Goal: Task Accomplishment & Management: Use online tool/utility

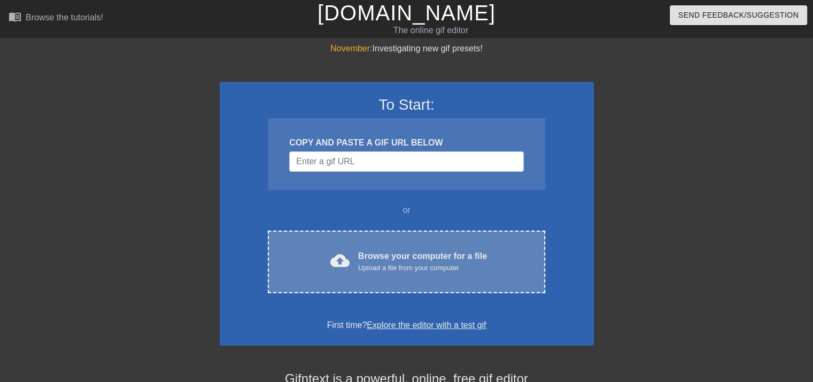
click at [429, 256] on div "Browse your computer for a file Upload a file from your computer" at bounding box center [422, 262] width 129 height 24
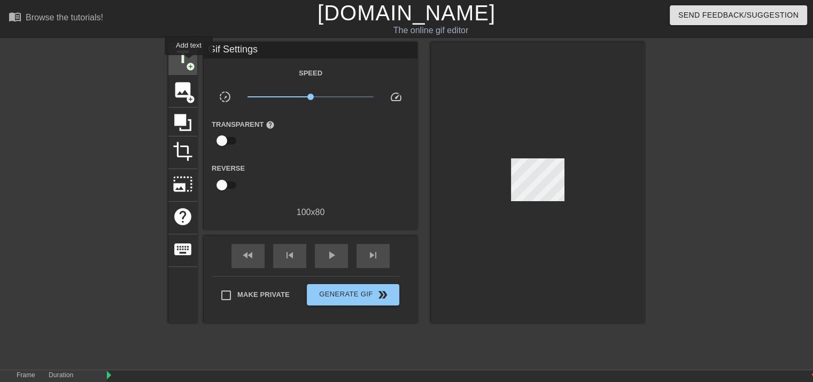
click at [189, 63] on span "add_circle" at bounding box center [190, 66] width 9 height 9
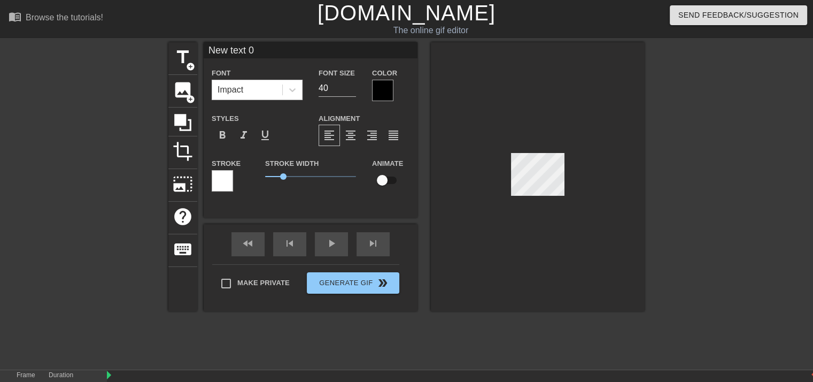
click at [250, 56] on input "New text 0" at bounding box center [311, 50] width 214 height 16
type input "0"
type input "IMBP 1-17"
click at [390, 90] on div at bounding box center [382, 90] width 21 height 21
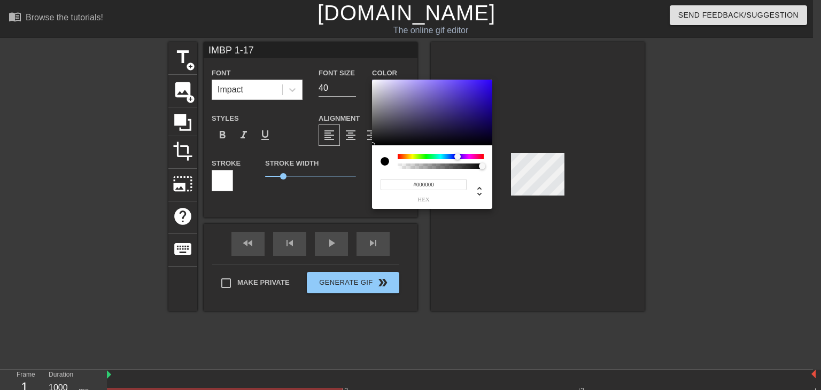
click at [458, 157] on div at bounding box center [441, 156] width 86 height 5
click at [458, 120] on div at bounding box center [432, 113] width 120 height 66
type input "#1E1647"
drag, startPoint x: 458, startPoint y: 120, endPoint x: 456, endPoint y: 127, distance: 7.8
click at [456, 127] on div at bounding box center [456, 128] width 6 height 6
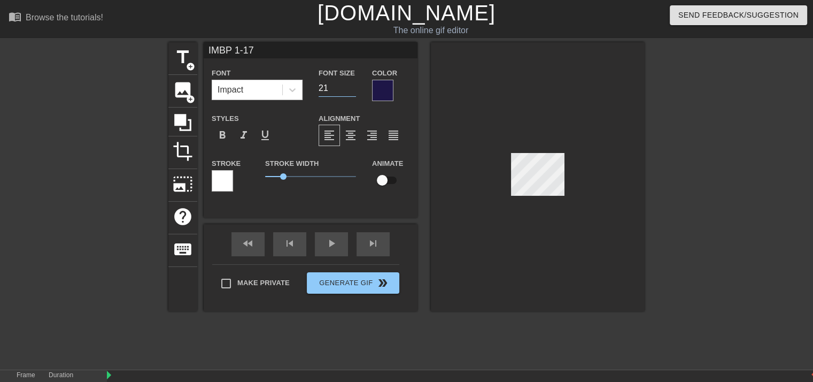
click at [354, 91] on input "21" at bounding box center [337, 88] width 37 height 17
click at [353, 86] on input "22" at bounding box center [337, 88] width 37 height 17
click at [353, 86] on input "23" at bounding box center [337, 88] width 37 height 17
type input "24"
click at [353, 86] on input "24" at bounding box center [337, 88] width 37 height 17
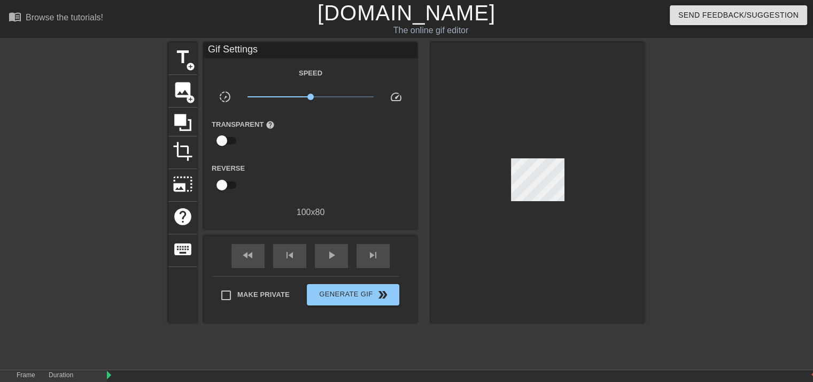
click at [426, 78] on div "title add_circle image add_circle crop photo_size_select_large help keyboard Gi…" at bounding box center [406, 182] width 476 height 281
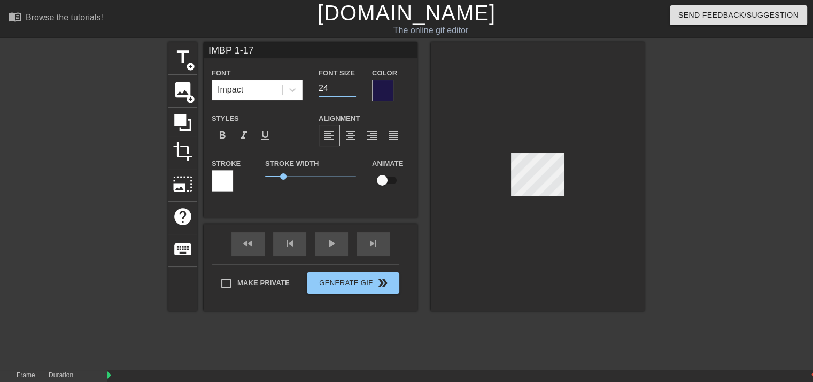
click at [352, 93] on input "24" at bounding box center [337, 88] width 37 height 17
click at [351, 91] on input "23" at bounding box center [337, 88] width 37 height 17
type input "22"
click at [351, 91] on input "22" at bounding box center [337, 88] width 37 height 17
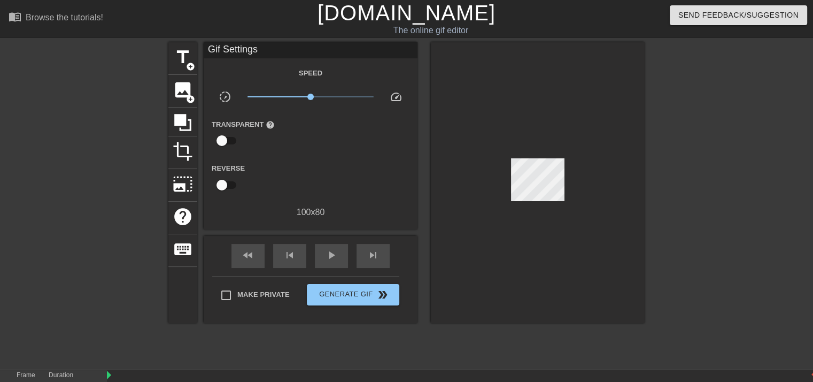
click at [436, 76] on div at bounding box center [538, 182] width 214 height 281
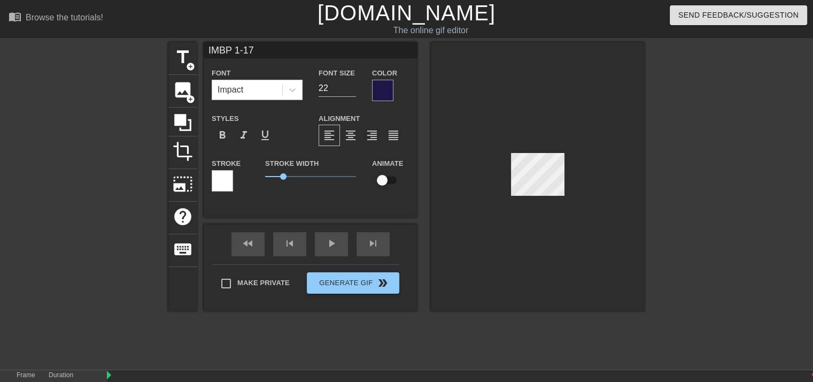
click at [569, 96] on div at bounding box center [538, 176] width 214 height 269
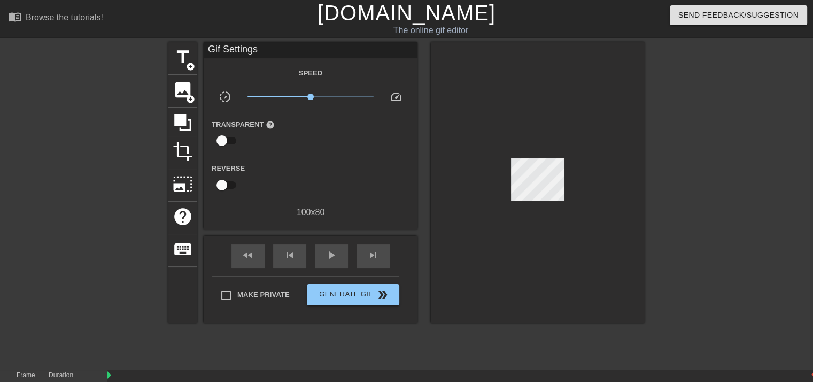
click at [280, 50] on div "Gif Settings" at bounding box center [311, 50] width 214 height 16
click at [269, 52] on div "Gif Settings" at bounding box center [311, 50] width 214 height 16
click at [187, 58] on span "title" at bounding box center [183, 57] width 20 height 20
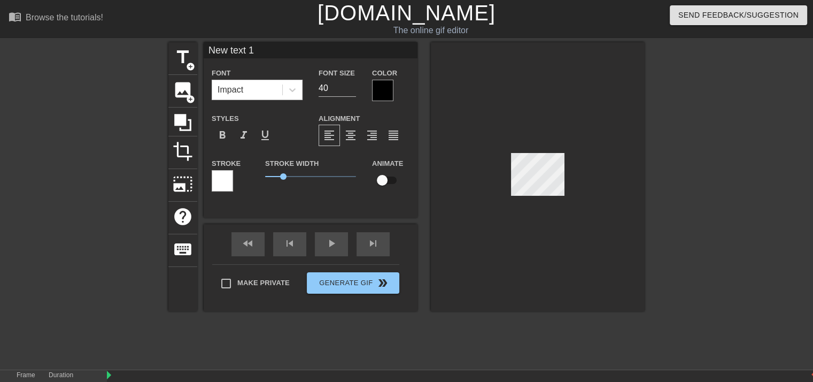
click at [253, 52] on input "New text 1" at bounding box center [311, 50] width 214 height 16
type input "N"
type input "Im my mind"
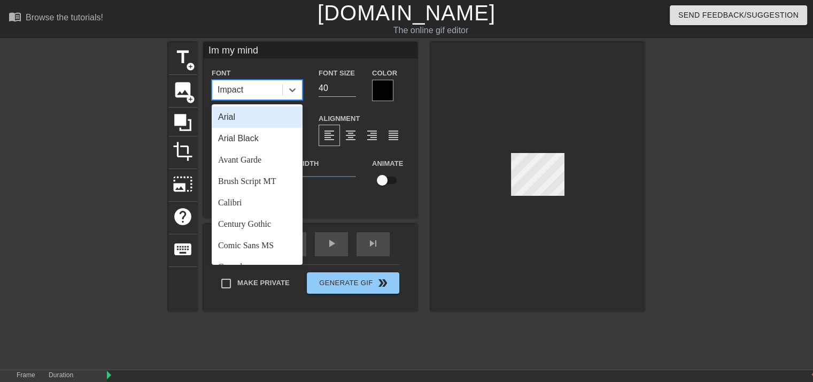
click at [298, 99] on div "Impact" at bounding box center [257, 90] width 91 height 20
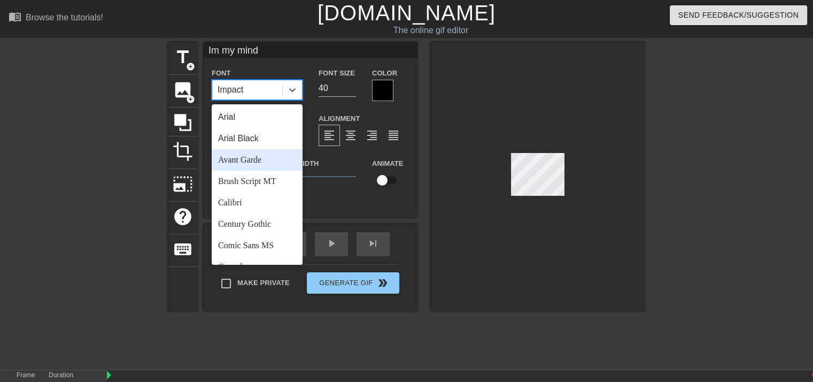
click at [259, 158] on div "Avant Garde" at bounding box center [257, 159] width 91 height 21
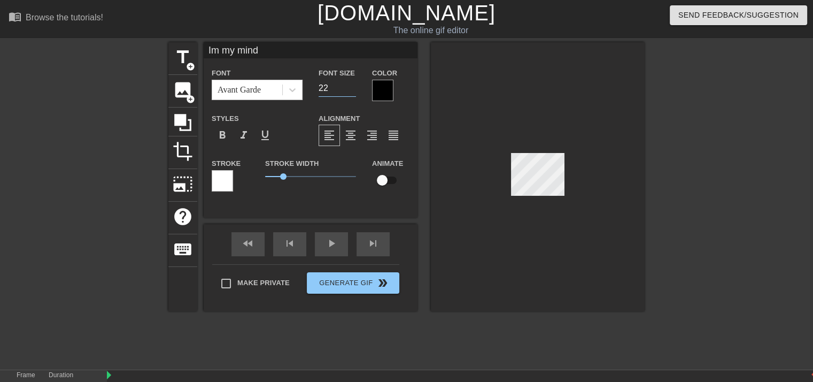
click at [352, 90] on input "22" at bounding box center [337, 88] width 37 height 17
click at [352, 90] on input "21" at bounding box center [337, 88] width 37 height 17
click at [352, 90] on input "20" at bounding box center [337, 88] width 37 height 17
type input "19"
click at [352, 90] on input "19" at bounding box center [337, 88] width 37 height 17
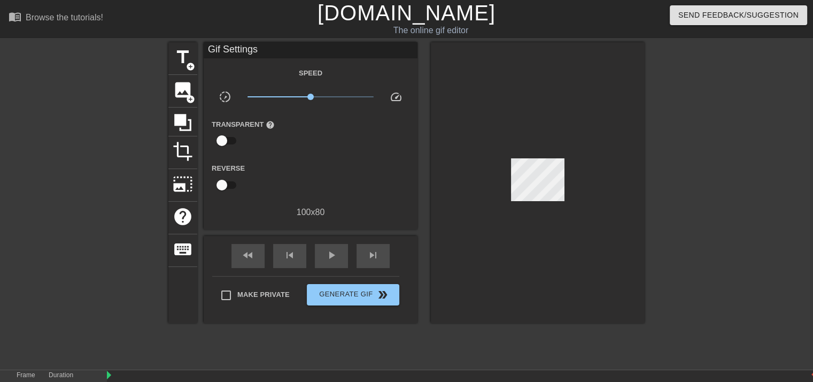
click at [482, 34] on div "The online gif editor" at bounding box center [430, 30] width 309 height 13
click at [186, 62] on span "add_circle" at bounding box center [190, 66] width 9 height 9
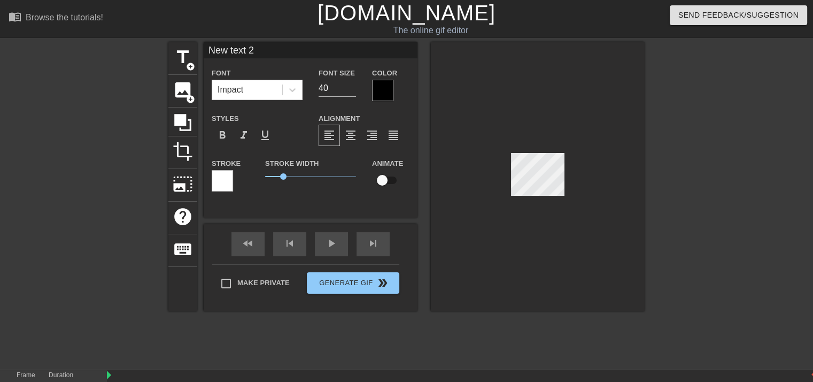
click at [259, 54] on input "New text 2" at bounding box center [311, 50] width 214 height 16
type input "N"
type input "v's bang bang pow"
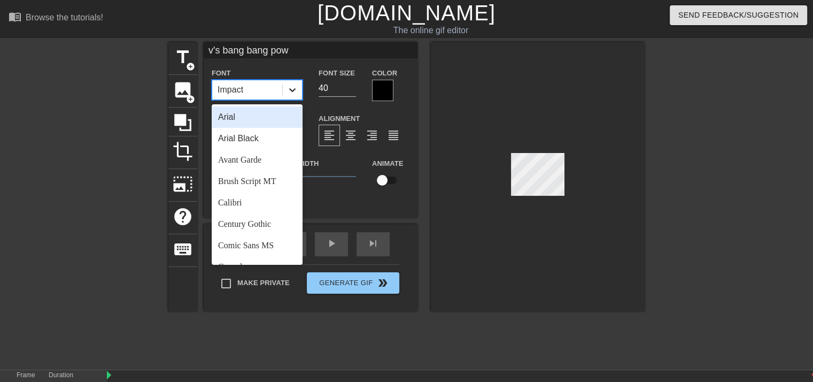
click at [297, 90] on icon at bounding box center [292, 89] width 11 height 11
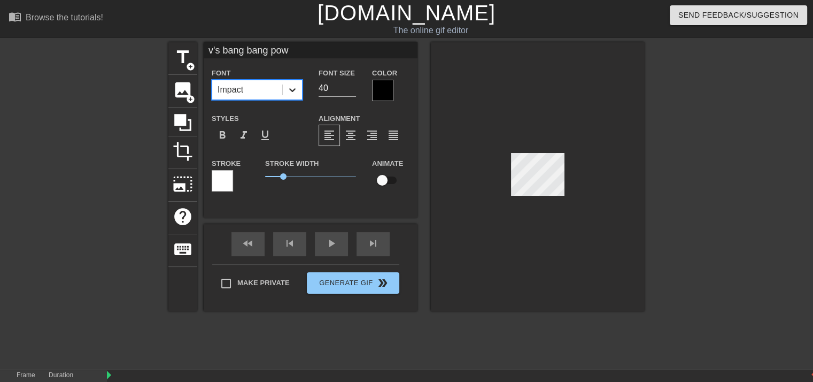
click at [297, 90] on icon at bounding box center [292, 89] width 11 height 11
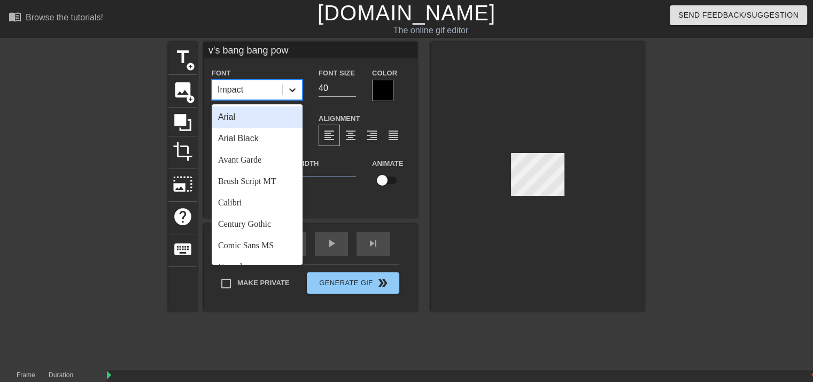
click at [297, 90] on icon at bounding box center [292, 89] width 11 height 11
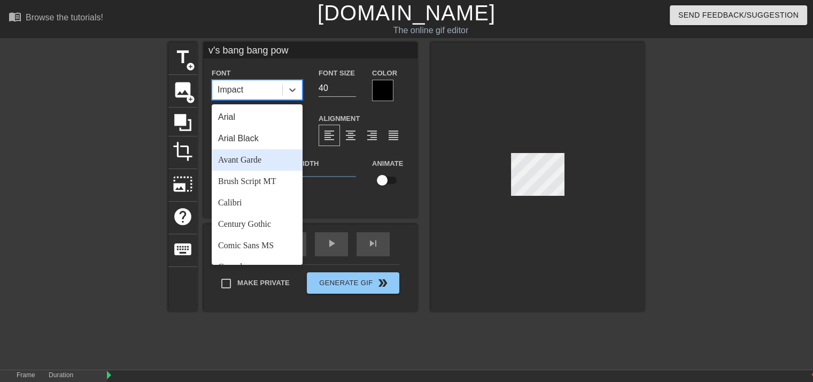
click at [266, 163] on div "Avant Garde" at bounding box center [257, 159] width 91 height 21
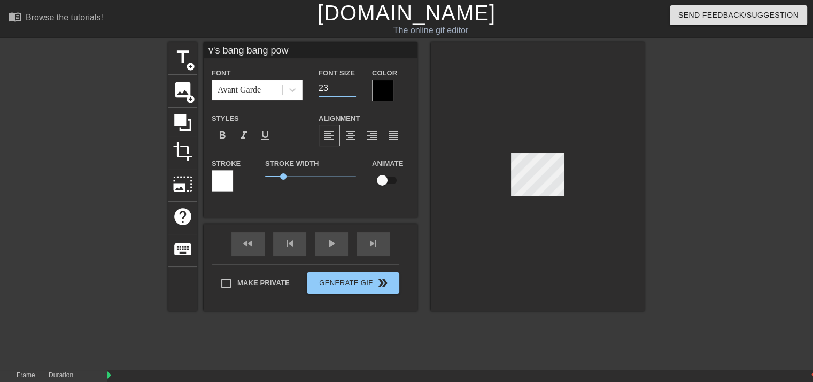
click at [351, 89] on input "23" at bounding box center [337, 88] width 37 height 17
click at [351, 89] on input "22" at bounding box center [337, 88] width 37 height 17
click at [351, 89] on input "21" at bounding box center [337, 88] width 37 height 17
type input "20"
click at [351, 89] on input "20" at bounding box center [337, 88] width 37 height 17
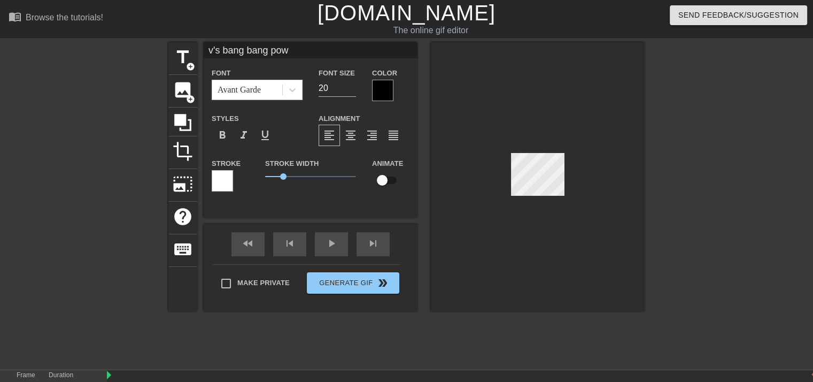
click at [325, 52] on input "v's bang bang pow" at bounding box center [311, 50] width 214 height 16
click at [188, 63] on span "add_circle" at bounding box center [190, 66] width 9 height 9
type input "New text 3"
type input "40"
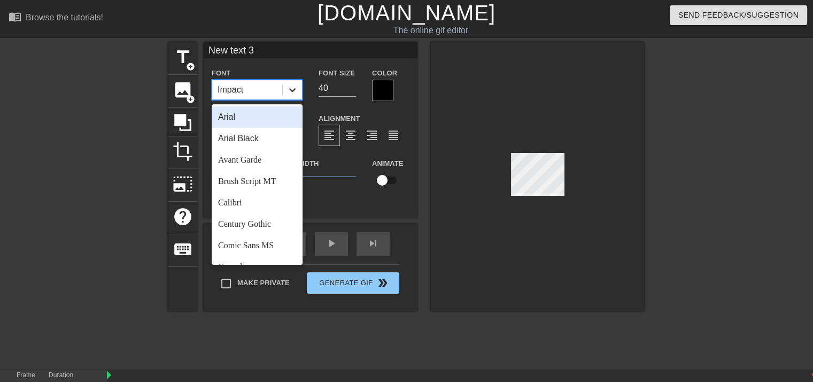
click at [292, 90] on icon at bounding box center [292, 90] width 6 height 4
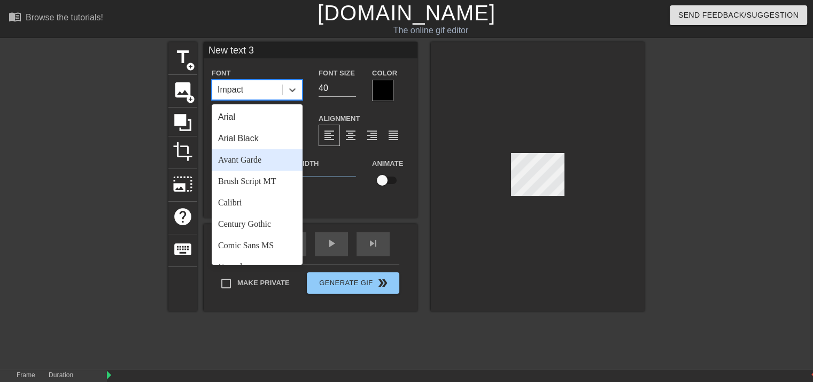
click at [261, 157] on div "Avant Garde" at bounding box center [257, 159] width 91 height 21
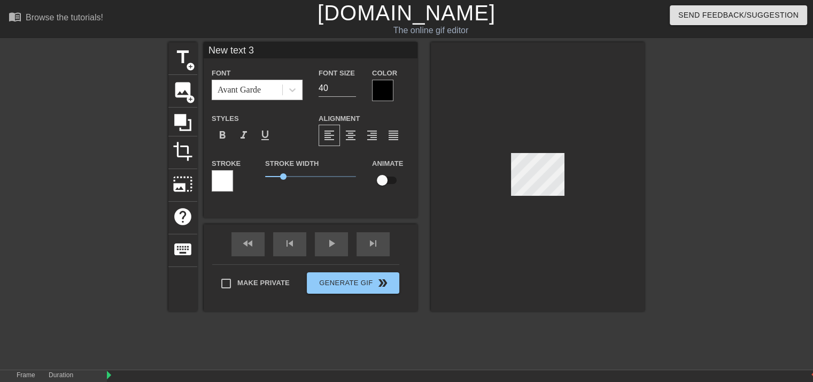
click at [274, 52] on input "New text 3" at bounding box center [311, 50] width 214 height 16
type input "N"
type input "bang pow"
click at [352, 90] on input "24" at bounding box center [337, 88] width 37 height 17
click at [535, 196] on div at bounding box center [538, 176] width 214 height 269
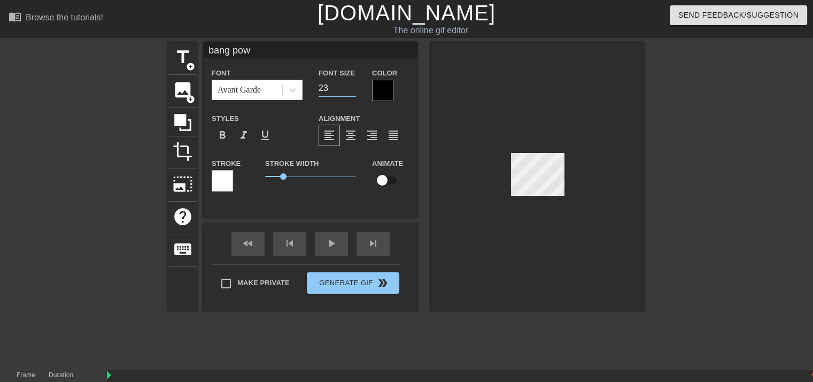
click at [350, 91] on input "23" at bounding box center [337, 88] width 37 height 17
click at [350, 91] on input "22" at bounding box center [337, 88] width 37 height 17
click at [350, 91] on input "21" at bounding box center [337, 88] width 37 height 17
type input "22"
click at [351, 86] on input "22" at bounding box center [337, 88] width 37 height 17
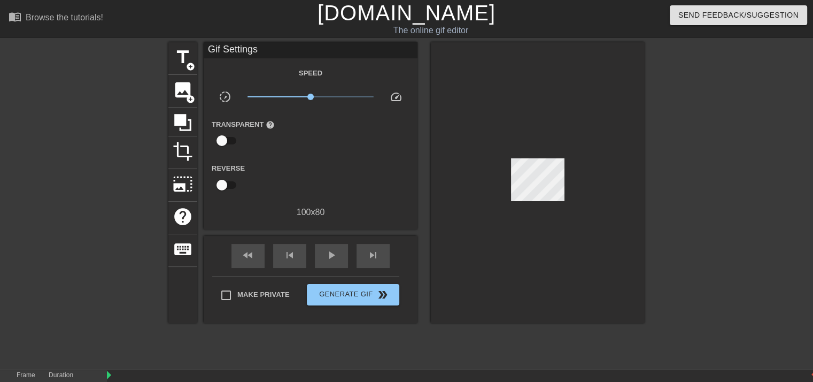
click at [466, 129] on div at bounding box center [538, 182] width 214 height 281
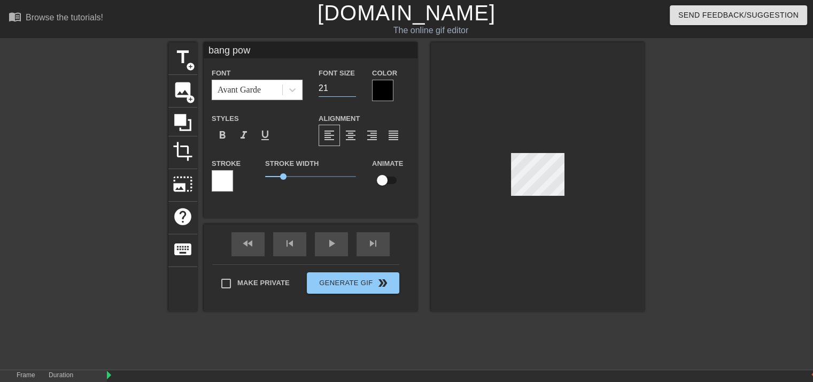
click at [352, 89] on input "21" at bounding box center [337, 88] width 37 height 17
type input "20"
click at [352, 89] on input "20" at bounding box center [337, 88] width 37 height 17
click at [391, 61] on div "bang pow Font Avant Garde Font Size 20 Color Styles format_bold format_italic f…" at bounding box center [311, 121] width 214 height 159
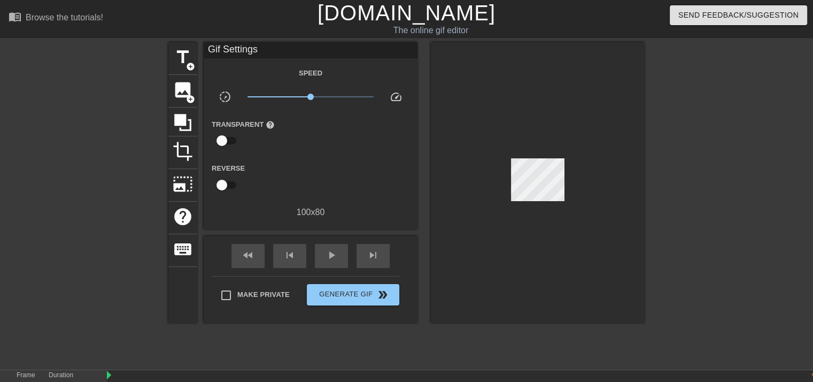
click at [431, 91] on div at bounding box center [538, 182] width 214 height 281
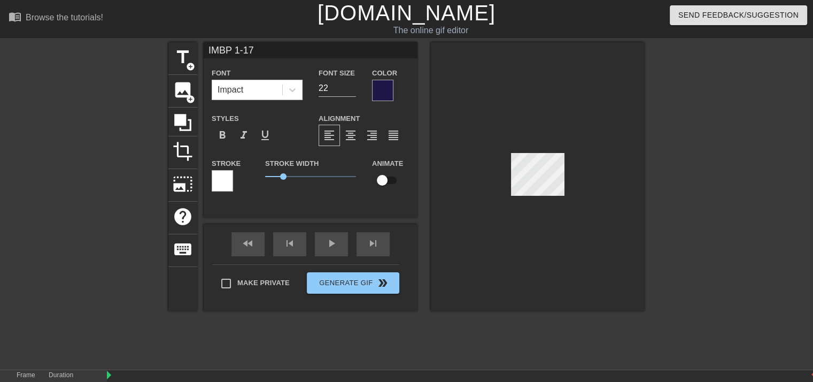
type input "Im my mind"
type input "19"
type input "v's bang"
type input "20"
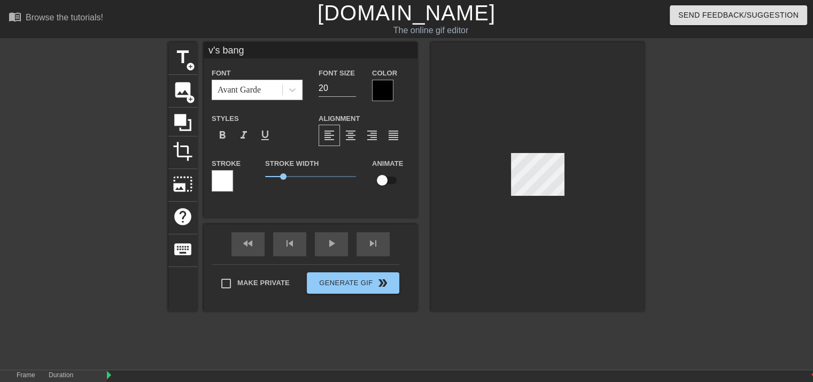
click at [504, 246] on div at bounding box center [538, 176] width 214 height 269
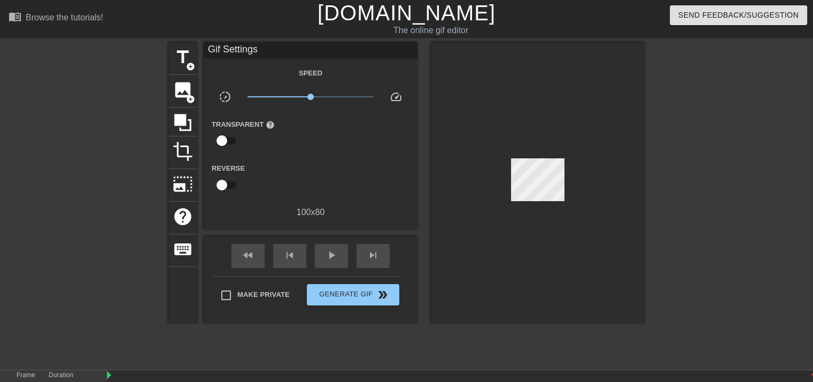
click at [504, 246] on div at bounding box center [538, 182] width 214 height 281
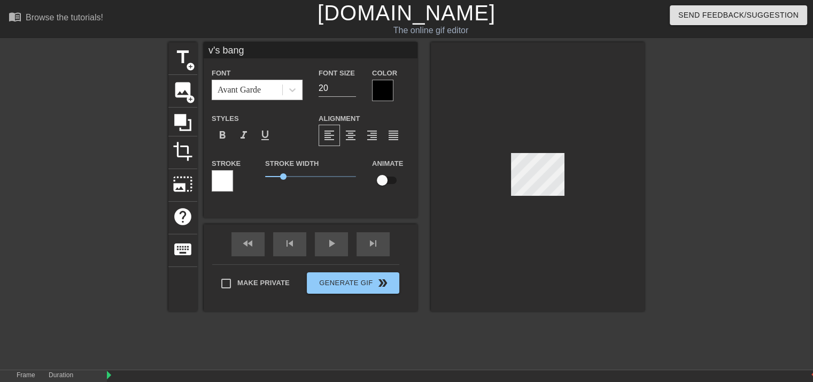
type input "bang pow"
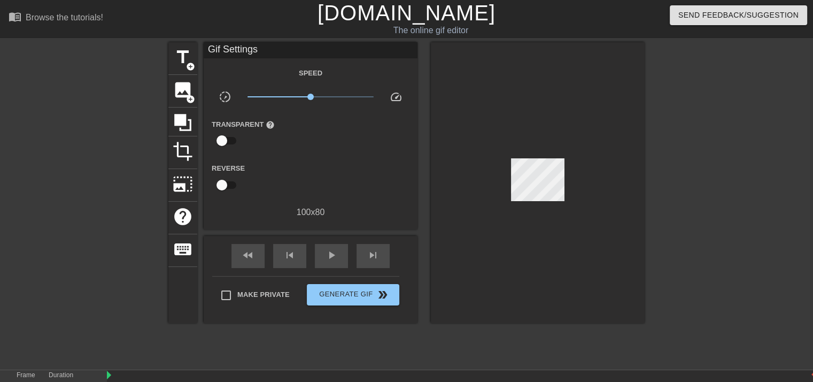
click at [550, 281] on div at bounding box center [538, 182] width 214 height 281
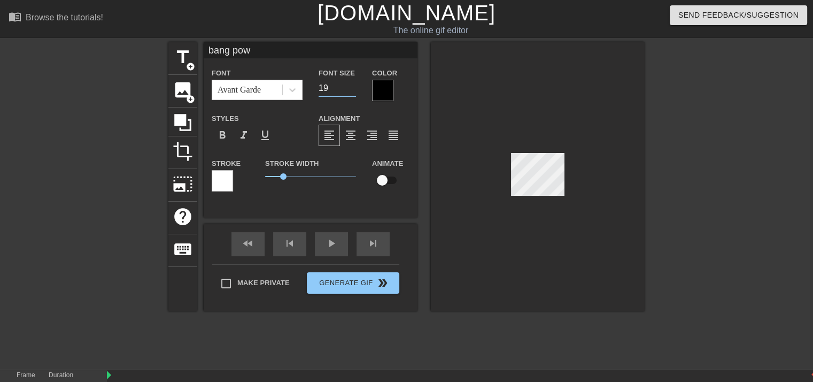
click at [350, 88] on input "19" at bounding box center [337, 88] width 37 height 17
type input "20"
click at [351, 84] on input "20" at bounding box center [337, 88] width 37 height 17
type input "v's bang"
type input "19"
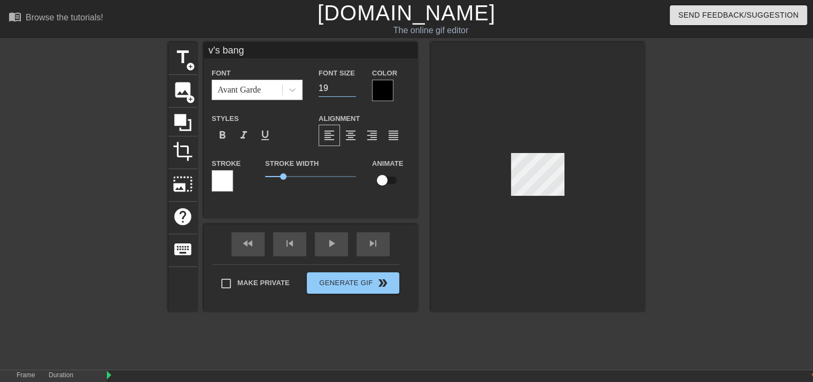
click at [350, 90] on input "19" at bounding box center [337, 88] width 37 height 17
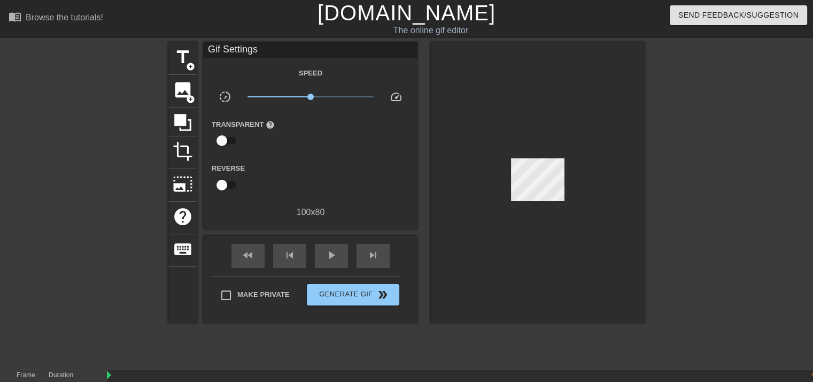
click at [477, 60] on div at bounding box center [538, 182] width 214 height 281
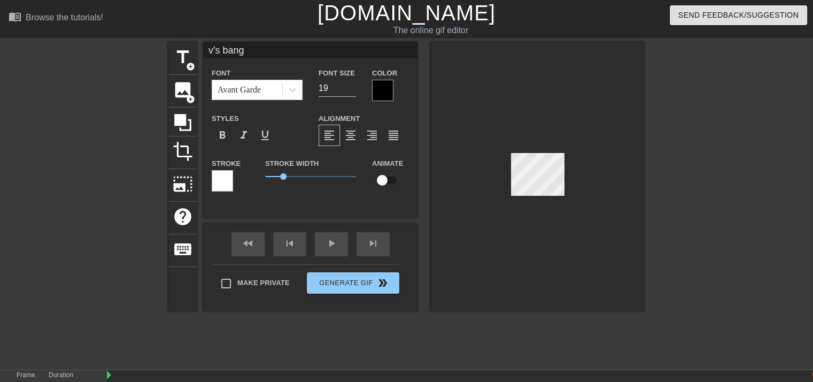
type input "bang pow"
type input "20"
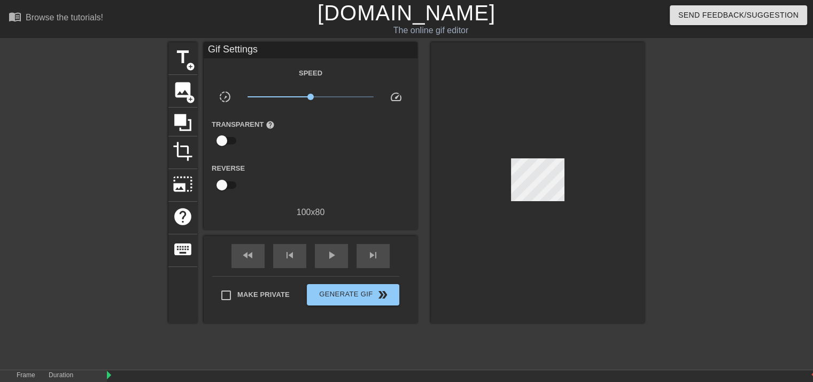
click at [519, 225] on div at bounding box center [538, 182] width 214 height 281
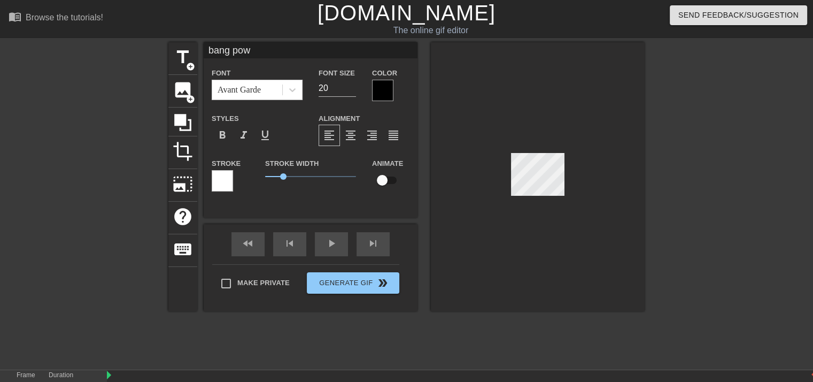
click at [531, 197] on div at bounding box center [538, 176] width 214 height 269
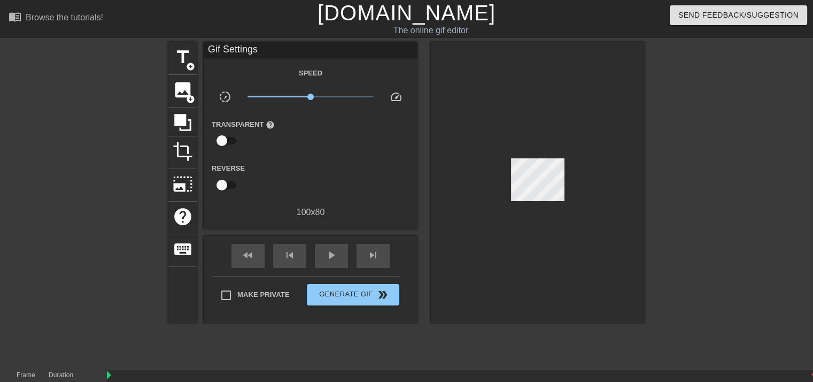
click at [550, 243] on div at bounding box center [538, 182] width 214 height 281
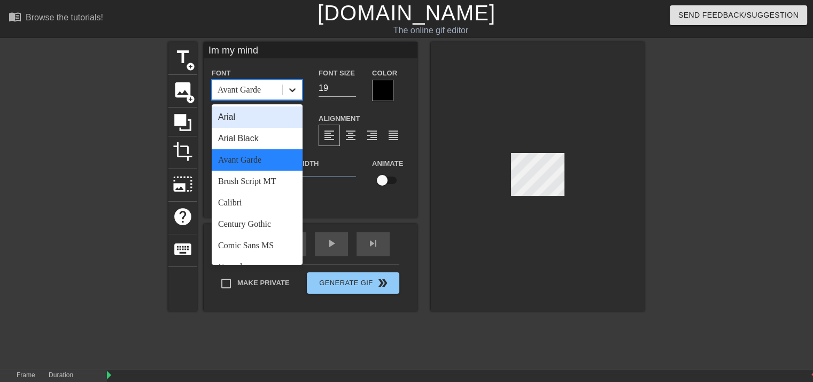
click at [295, 91] on icon at bounding box center [292, 89] width 11 height 11
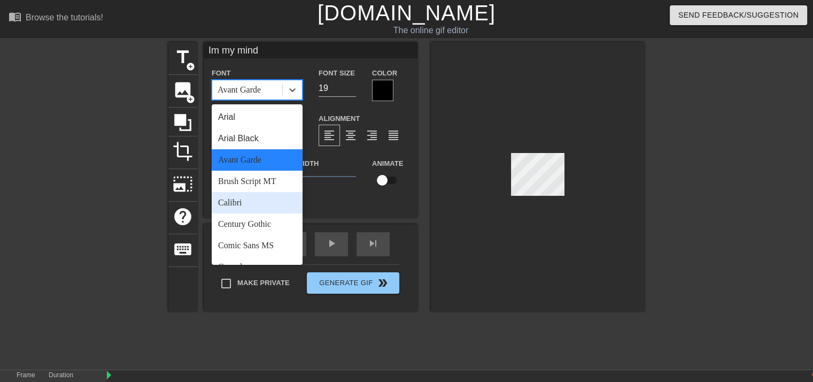
click at [228, 204] on div "Calibri" at bounding box center [257, 202] width 91 height 21
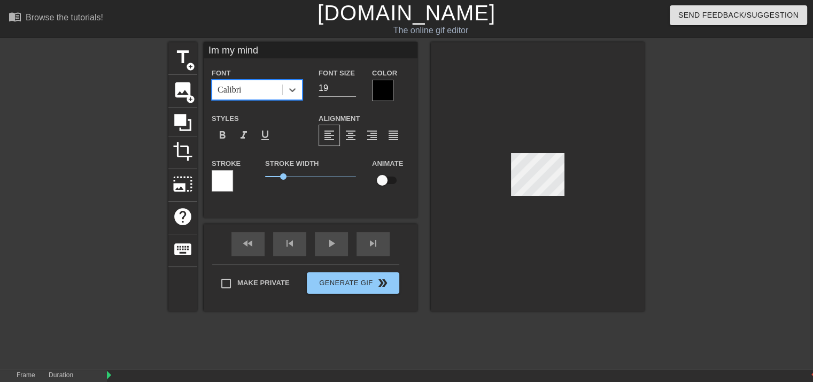
type input "v's bang"
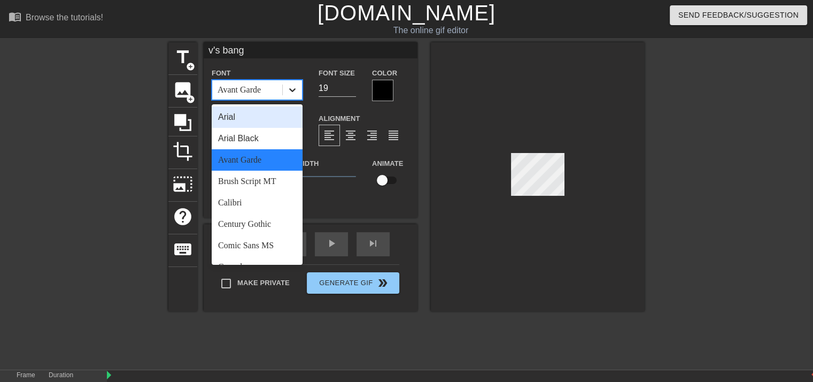
click at [293, 88] on icon at bounding box center [292, 89] width 11 height 11
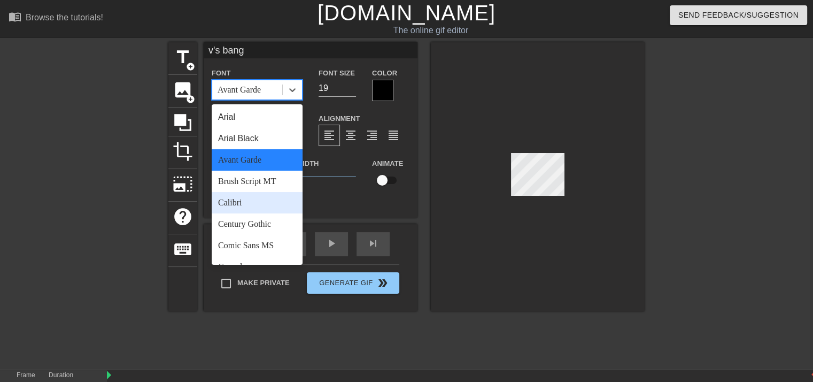
click at [234, 195] on div "Calibri" at bounding box center [257, 202] width 91 height 21
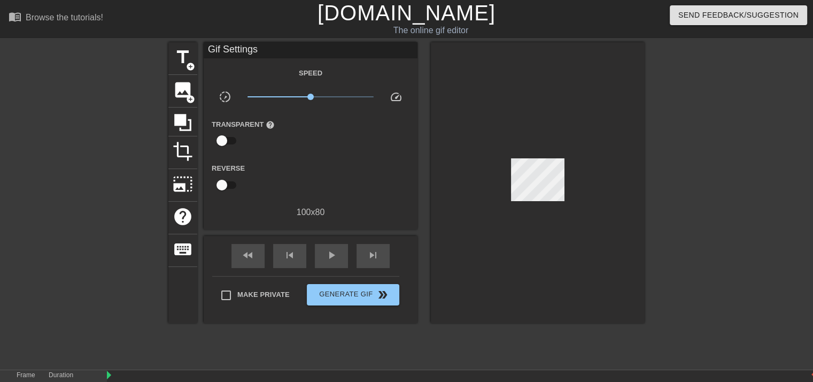
click at [428, 104] on div "title add_circle image add_circle crop photo_size_select_large help keyboard Gi…" at bounding box center [406, 182] width 476 height 281
click at [542, 195] on div at bounding box center [538, 182] width 214 height 281
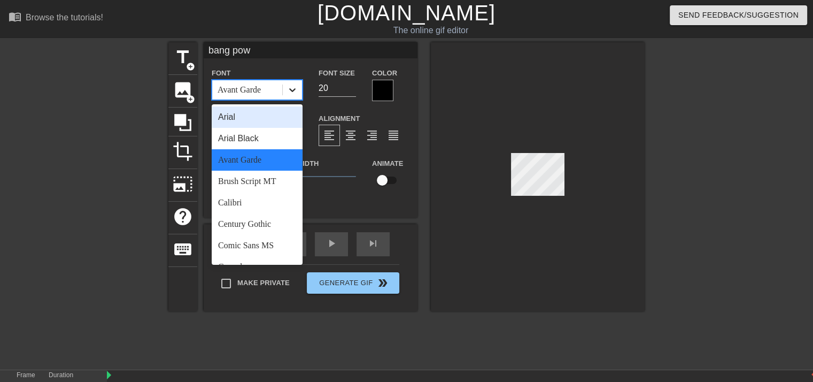
click at [292, 88] on icon at bounding box center [292, 89] width 11 height 11
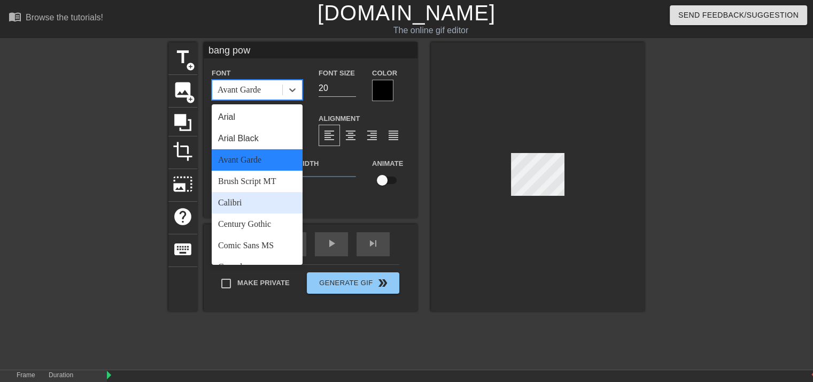
click at [237, 198] on div "Calibri" at bounding box center [257, 202] width 91 height 21
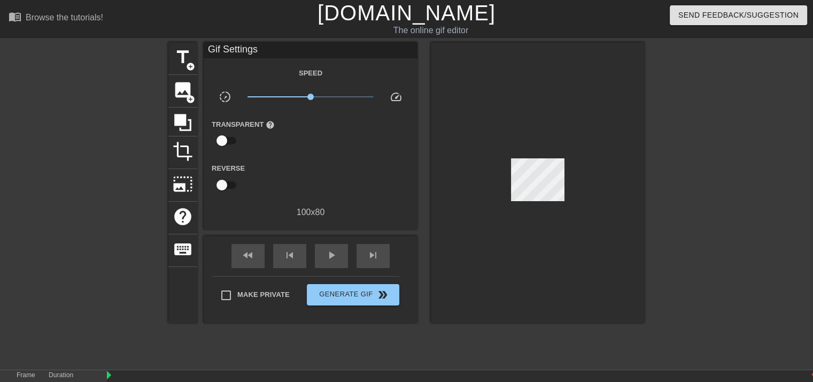
click at [418, 106] on div "title add_circle image add_circle crop photo_size_select_large help keyboard Gi…" at bounding box center [406, 182] width 476 height 281
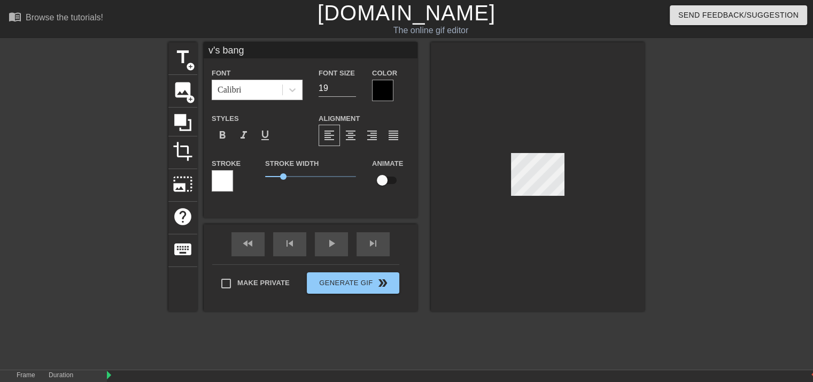
type input "bang pow"
type input "20"
type input "v's bang"
type input "19"
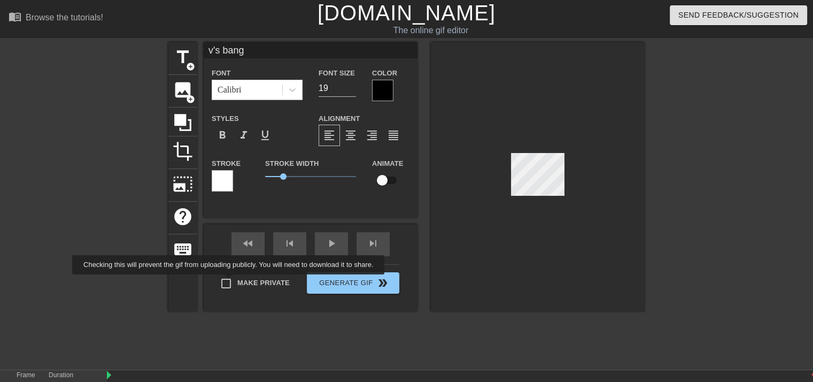
click at [230, 282] on input "Make Private" at bounding box center [226, 283] width 22 height 22
checkbox input "true"
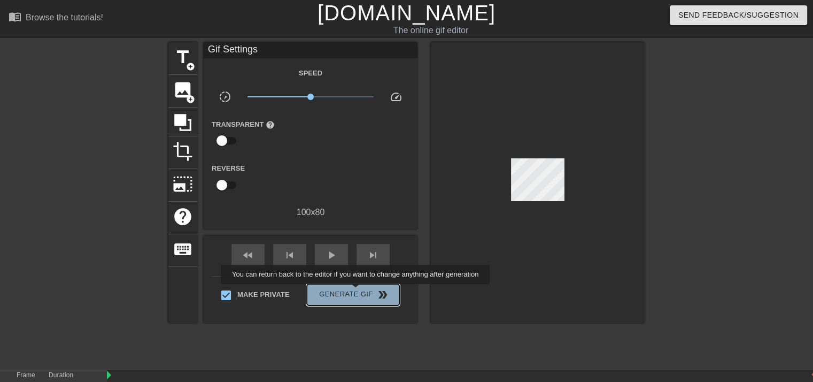
click at [357, 291] on span "Generate Gif double_arrow" at bounding box center [353, 294] width 84 height 13
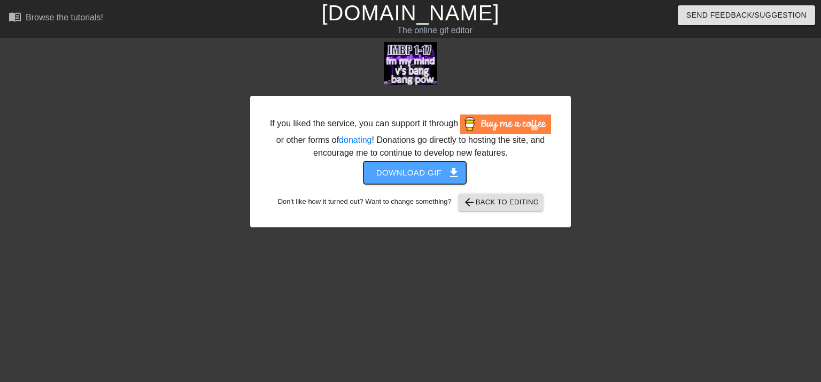
click at [427, 171] on span "Download gif get_app" at bounding box center [415, 173] width 78 height 14
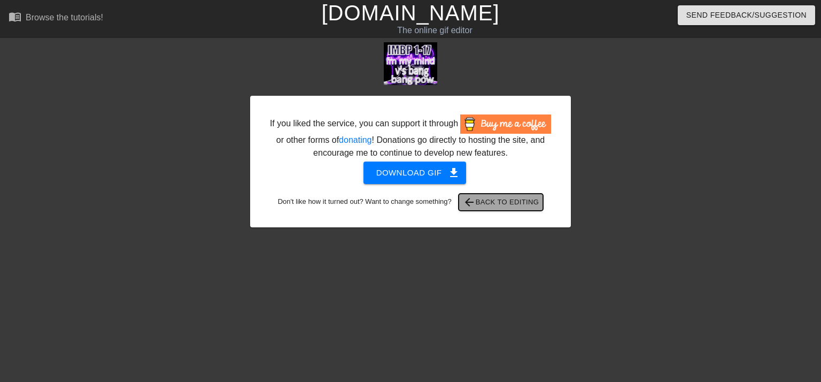
click at [483, 202] on span "arrow_back Back to Editing" at bounding box center [501, 202] width 76 height 13
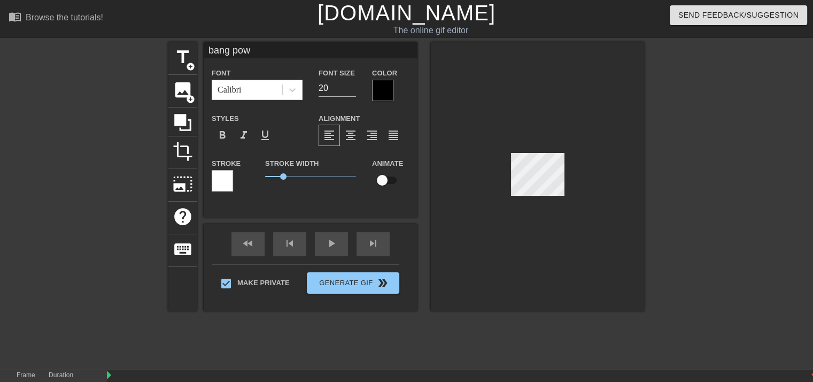
click at [529, 304] on div at bounding box center [538, 176] width 214 height 269
type input "v's bang"
type input "19"
click at [533, 306] on div at bounding box center [538, 176] width 214 height 269
type input "IMBP 1-17"
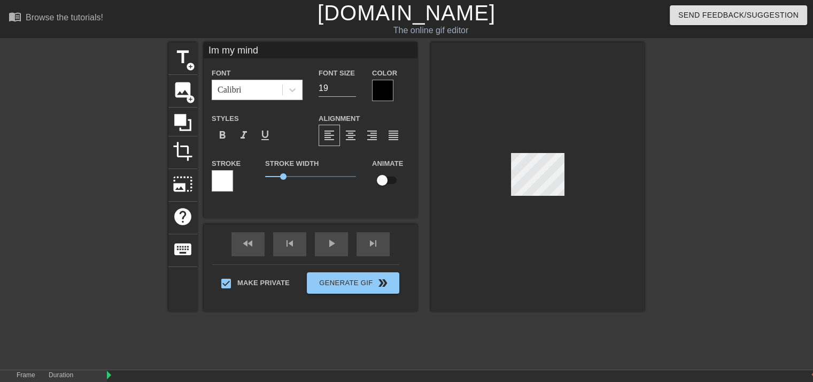
type input "22"
click at [297, 54] on input "IMBP 1-17" at bounding box center [311, 50] width 214 height 16
type input "I"
type input "ELV 1-17"
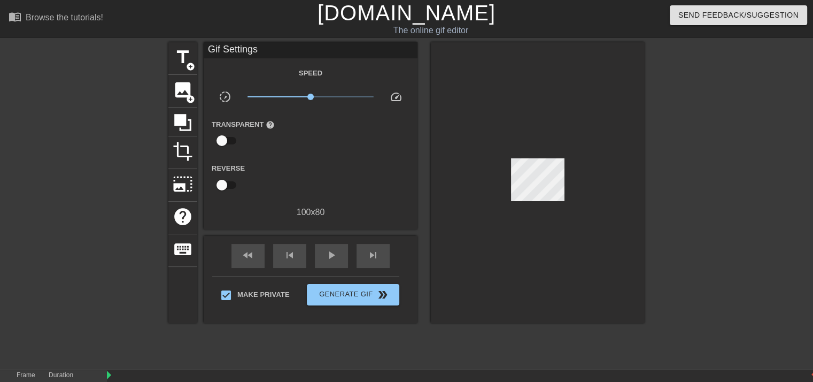
click at [496, 79] on div at bounding box center [538, 182] width 214 height 281
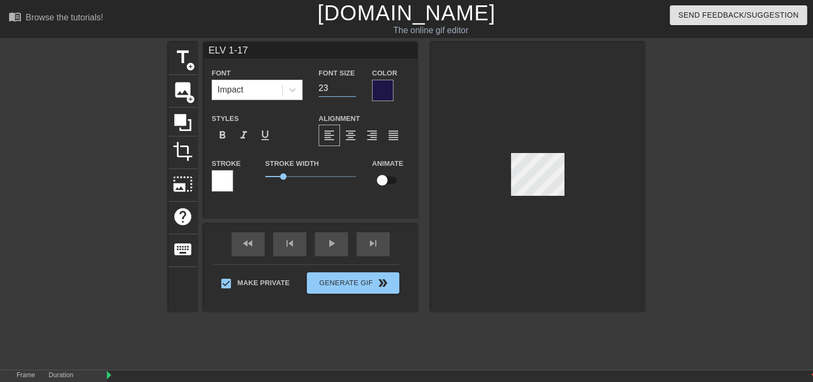
click at [352, 86] on input "23" at bounding box center [337, 88] width 37 height 17
type input "24"
click at [352, 86] on input "24" at bounding box center [337, 88] width 37 height 17
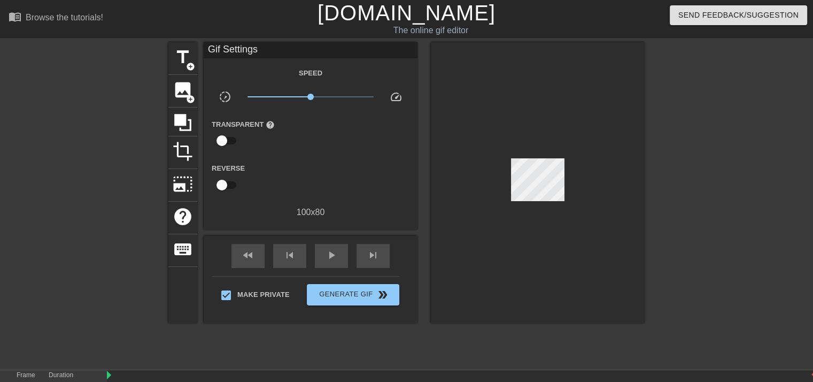
click at [475, 78] on div at bounding box center [538, 182] width 214 height 281
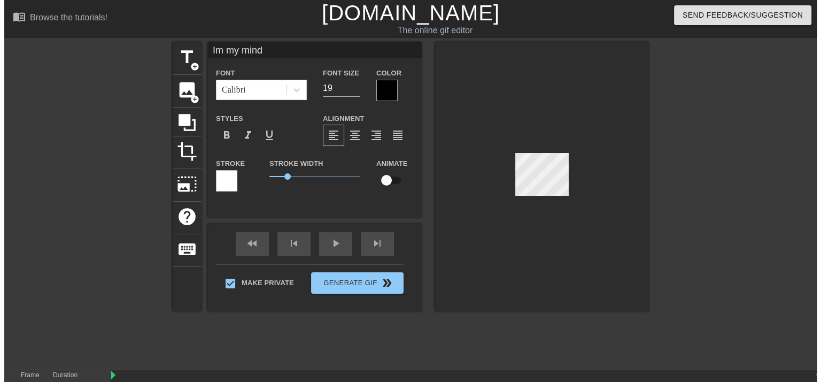
scroll to position [2, 1]
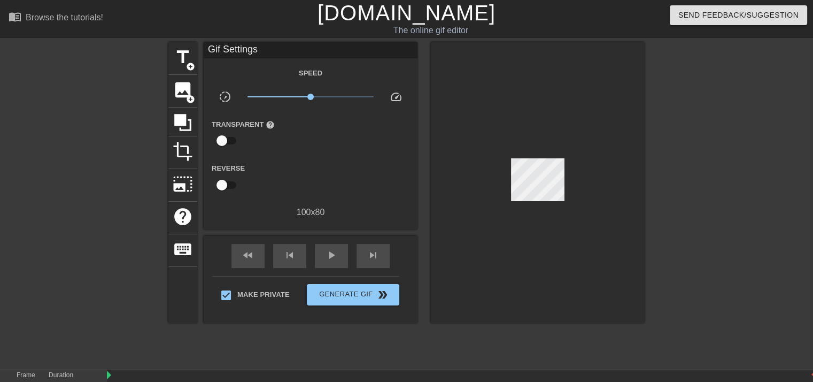
click at [303, 37] on div "menu_book Browse the tutorials! Gifntext.com The online gif editor Send Feedbac…" at bounding box center [406, 19] width 813 height 38
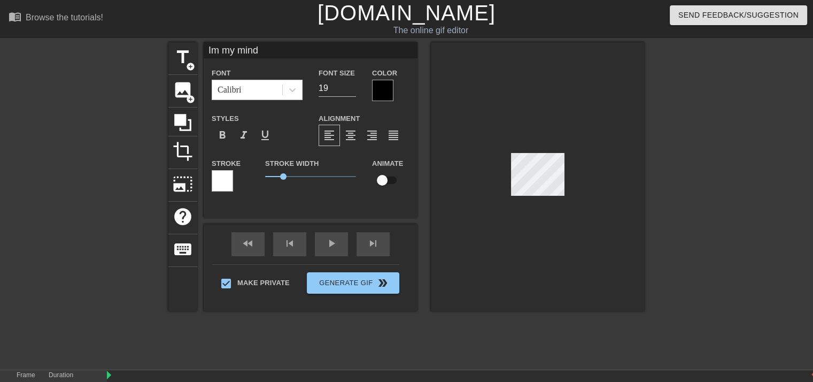
click at [338, 54] on input "Im my mind" at bounding box center [311, 50] width 214 height 16
type input "I"
type input "ELEVATE"
type input "20"
click at [353, 86] on input "20" at bounding box center [337, 88] width 37 height 17
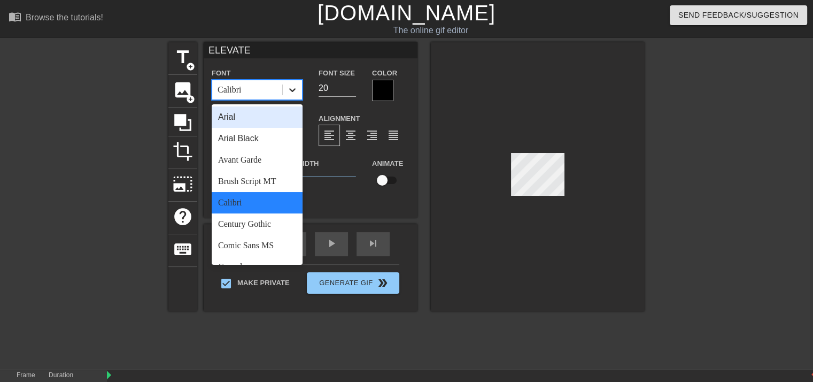
click at [295, 88] on icon at bounding box center [292, 90] width 6 height 4
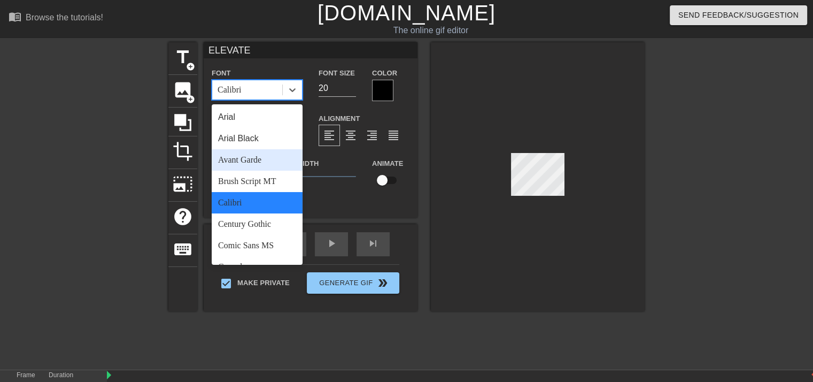
click at [258, 159] on div "Avant Garde" at bounding box center [257, 159] width 91 height 21
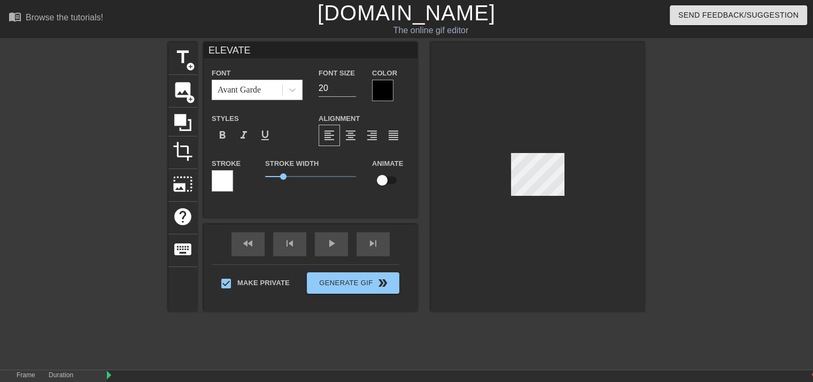
click at [415, 125] on div "Alignment format_align_left format_align_center format_align_right format_align…" at bounding box center [364, 129] width 107 height 35
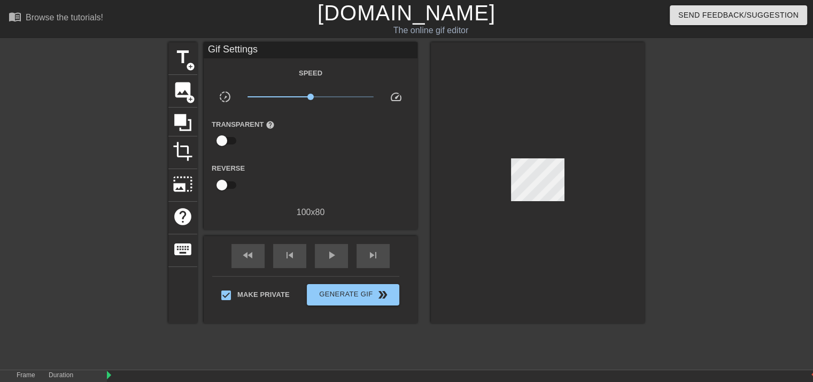
click at [511, 238] on div at bounding box center [538, 182] width 214 height 281
click at [363, 290] on span "Generate Gif double_arrow" at bounding box center [353, 294] width 84 height 13
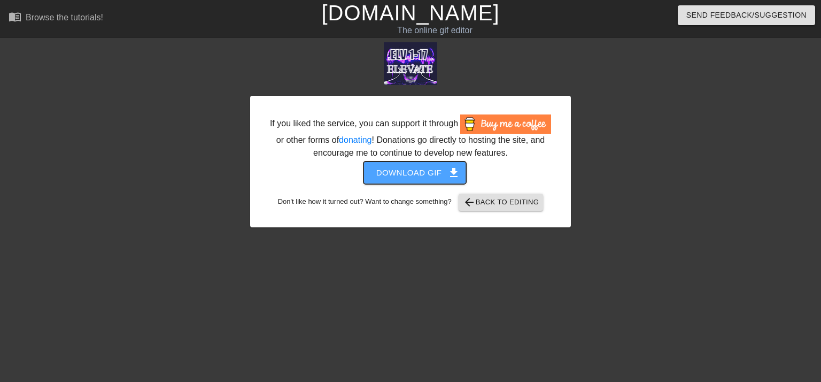
click at [427, 171] on span "Download gif get_app" at bounding box center [415, 173] width 78 height 14
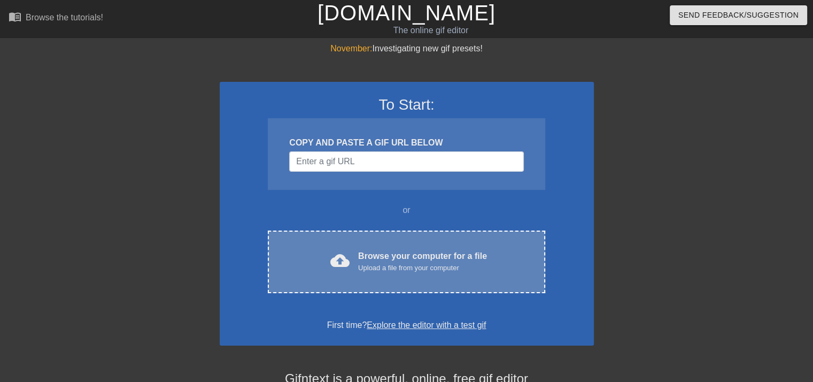
click at [402, 266] on div "Upload a file from your computer" at bounding box center [422, 268] width 129 height 11
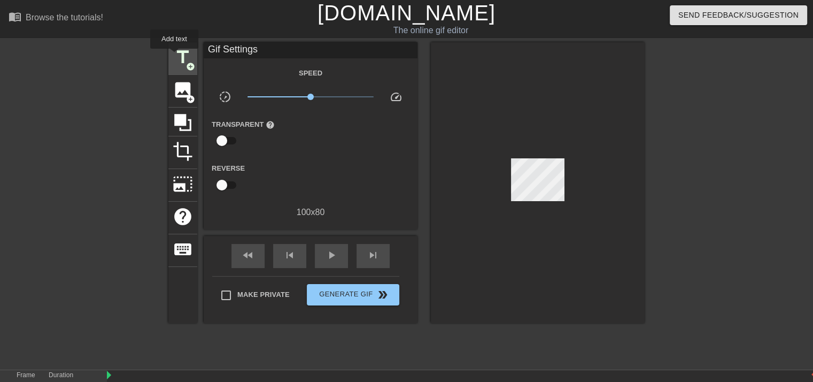
click at [174, 56] on span "title" at bounding box center [183, 57] width 20 height 20
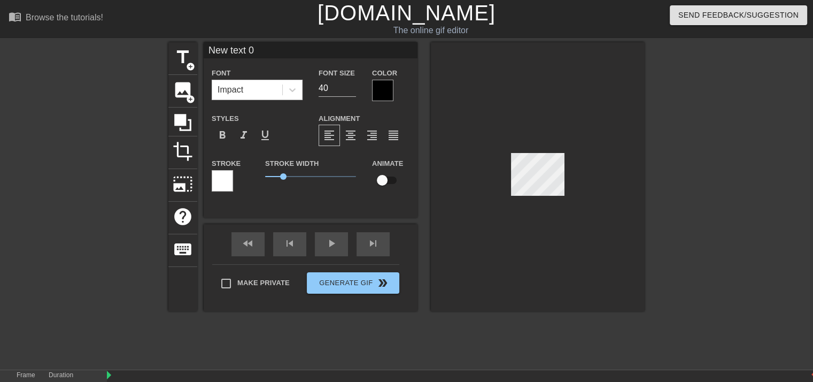
click at [265, 55] on input "New text 0" at bounding box center [311, 50] width 214 height 16
type input "N"
type input "SMS 1-17"
click at [385, 90] on div at bounding box center [382, 90] width 21 height 21
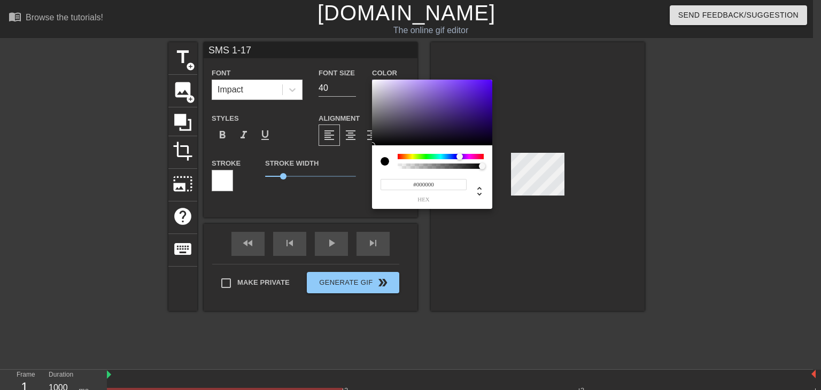
click at [460, 157] on div at bounding box center [441, 156] width 86 height 5
click at [454, 120] on div at bounding box center [432, 113] width 120 height 66
click at [454, 120] on div at bounding box center [454, 120] width 6 height 6
type input "#2E185A"
drag, startPoint x: 454, startPoint y: 120, endPoint x: 460, endPoint y: 122, distance: 6.3
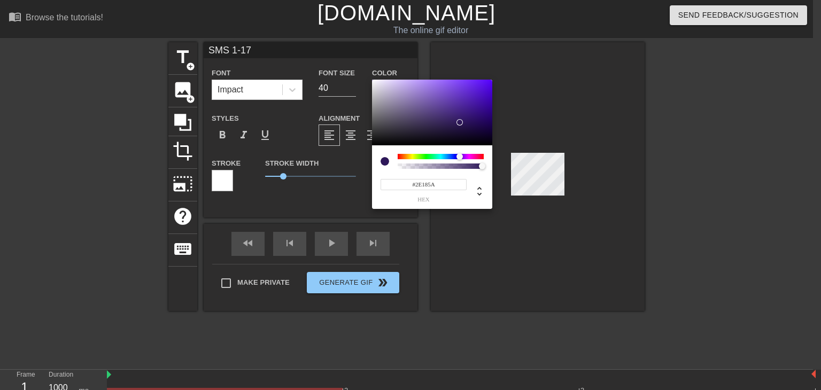
click at [460, 122] on div at bounding box center [460, 122] width 6 height 6
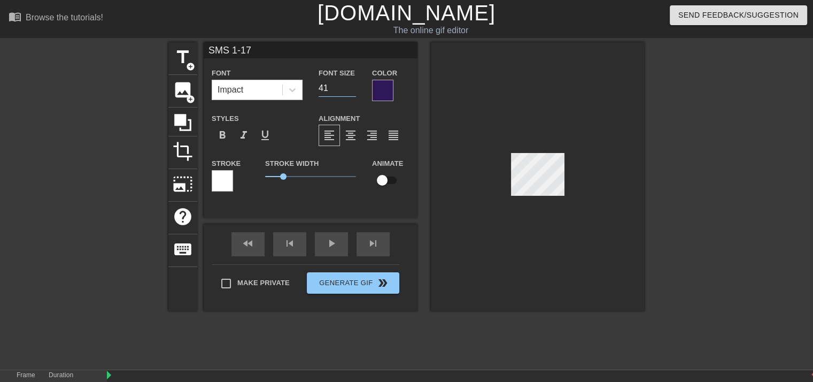
click at [350, 87] on input "41" at bounding box center [337, 88] width 37 height 17
click at [352, 88] on input "35" at bounding box center [337, 88] width 37 height 17
click at [352, 88] on input "34" at bounding box center [337, 88] width 37 height 17
click at [352, 88] on input "33" at bounding box center [337, 88] width 37 height 17
click at [352, 88] on input "32" at bounding box center [337, 88] width 37 height 17
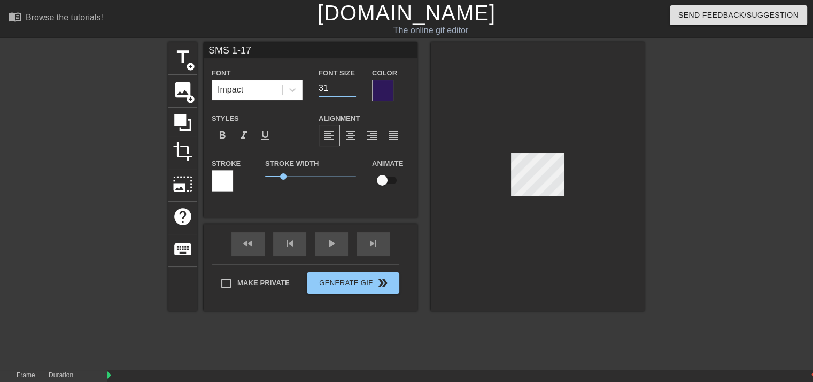
click at [352, 88] on input "31" at bounding box center [337, 88] width 37 height 17
click at [352, 88] on input "30" at bounding box center [337, 88] width 37 height 17
click at [352, 88] on input "29" at bounding box center [337, 88] width 37 height 17
click at [352, 88] on input "28" at bounding box center [337, 88] width 37 height 17
click at [352, 88] on input "27" at bounding box center [337, 88] width 37 height 17
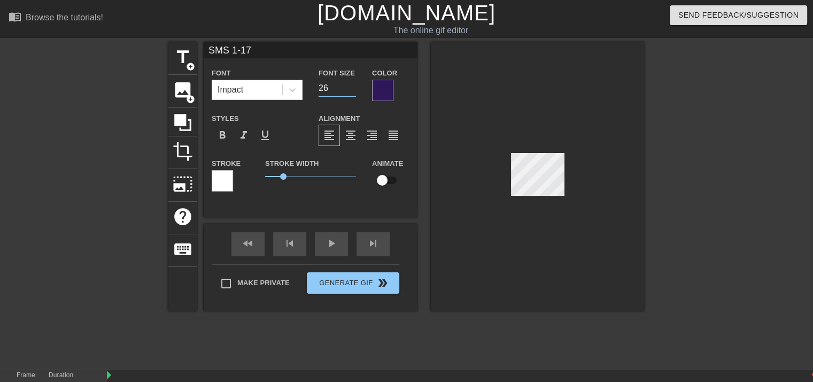
click at [352, 88] on input "26" at bounding box center [337, 88] width 37 height 17
click at [352, 88] on input "25" at bounding box center [337, 88] width 37 height 17
click at [352, 88] on input "24" at bounding box center [337, 88] width 37 height 17
click at [352, 88] on input "23" at bounding box center [337, 88] width 37 height 17
click at [352, 88] on input "22" at bounding box center [337, 88] width 37 height 17
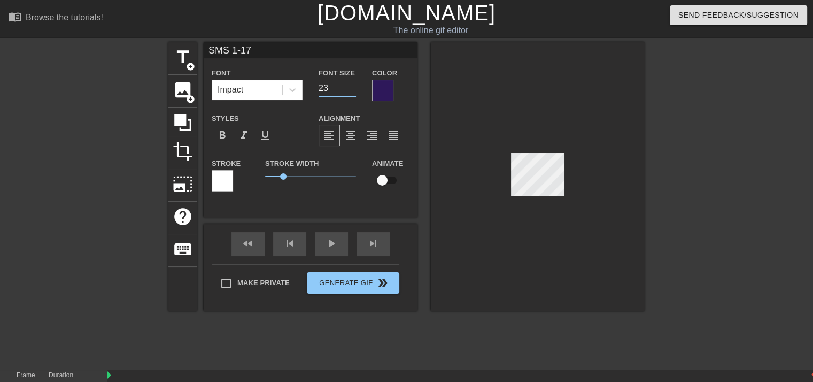
click at [352, 84] on input "23" at bounding box center [337, 88] width 37 height 17
type input "24"
click at [352, 84] on input "24" at bounding box center [337, 88] width 37 height 17
click at [383, 93] on div at bounding box center [382, 90] width 21 height 21
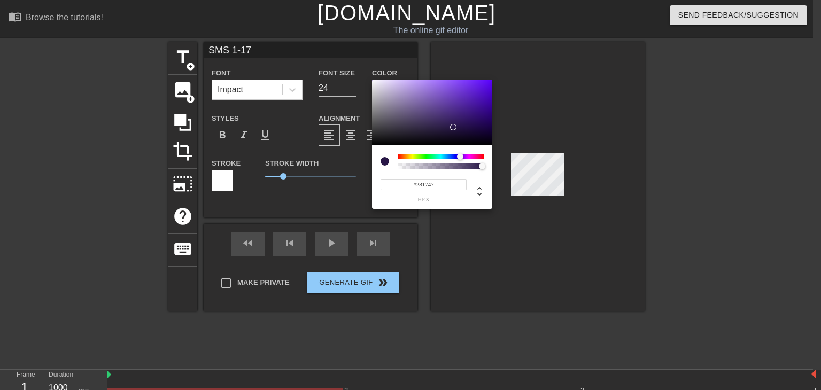
type input "#291749"
drag, startPoint x: 458, startPoint y: 117, endPoint x: 454, endPoint y: 127, distance: 10.5
click at [454, 127] on div at bounding box center [432, 113] width 120 height 66
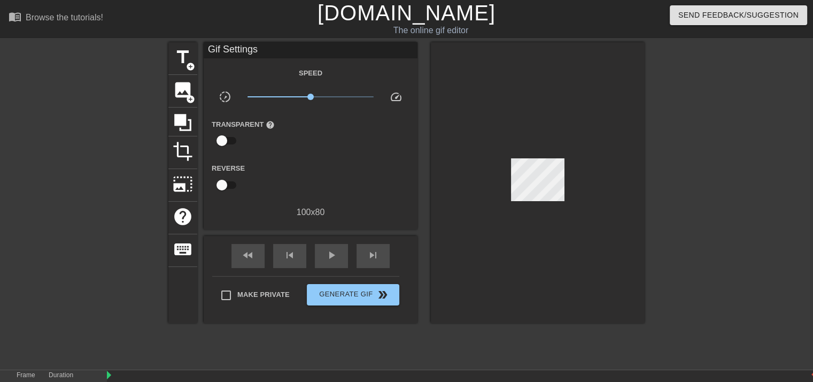
click at [537, 206] on div at bounding box center [538, 182] width 214 height 281
click at [180, 64] on span "title" at bounding box center [183, 57] width 20 height 20
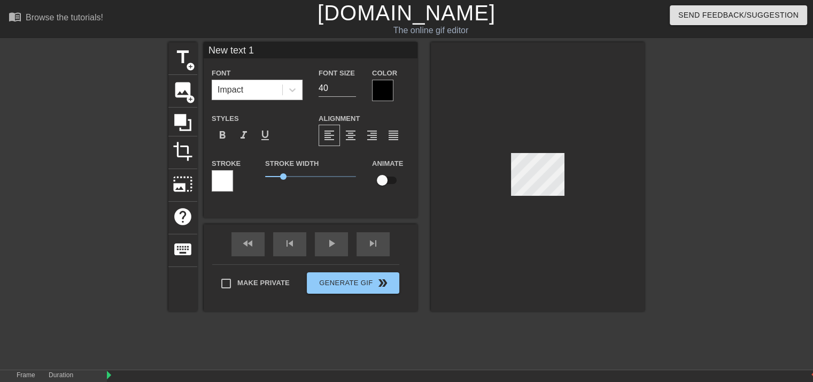
click at [265, 53] on input "New text 1" at bounding box center [311, 50] width 214 height 16
type input "N"
type input "SAVE MY"
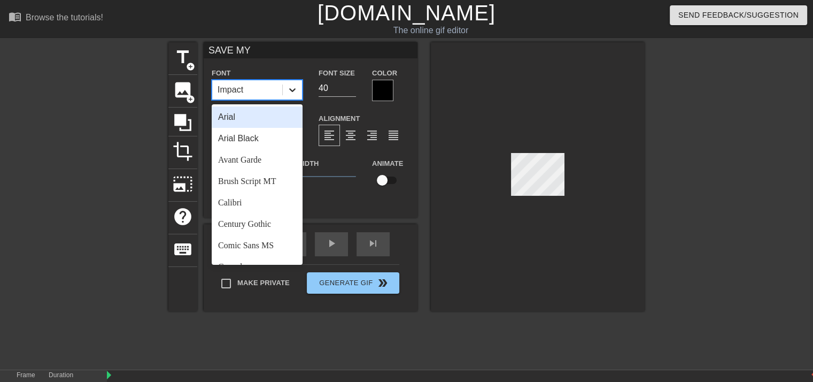
click at [294, 91] on icon at bounding box center [292, 89] width 11 height 11
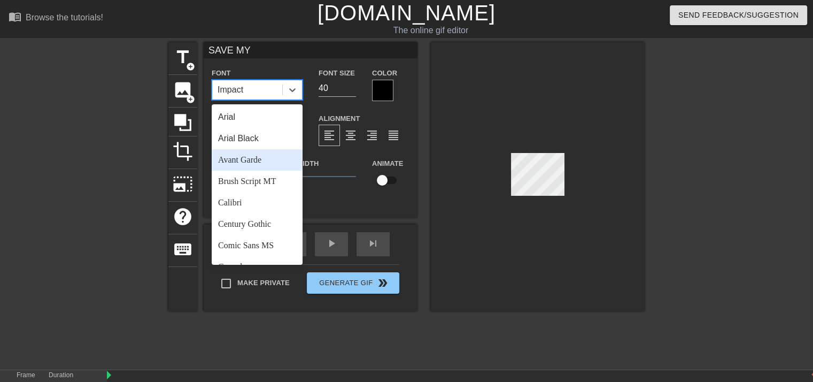
click at [258, 157] on div "Avant Garde" at bounding box center [257, 159] width 91 height 21
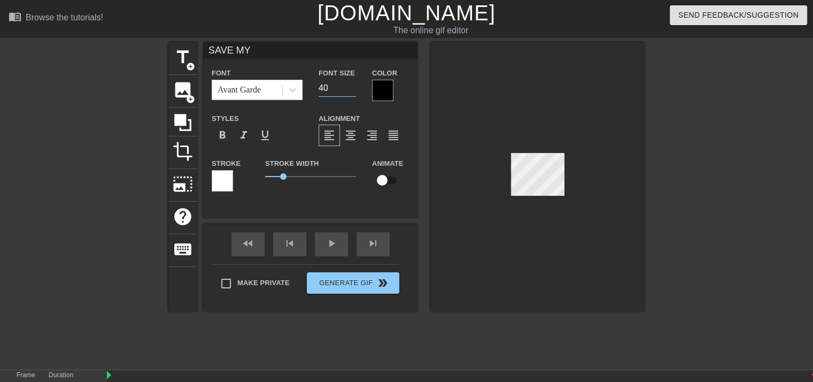
click at [353, 93] on input "40" at bounding box center [337, 88] width 37 height 17
click at [351, 89] on input "21" at bounding box center [337, 88] width 37 height 17
type input "22"
click at [353, 86] on input "22" at bounding box center [337, 88] width 37 height 17
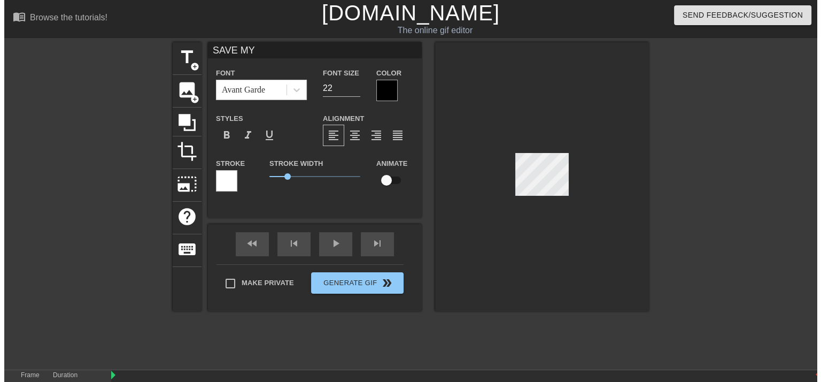
scroll to position [1, 2]
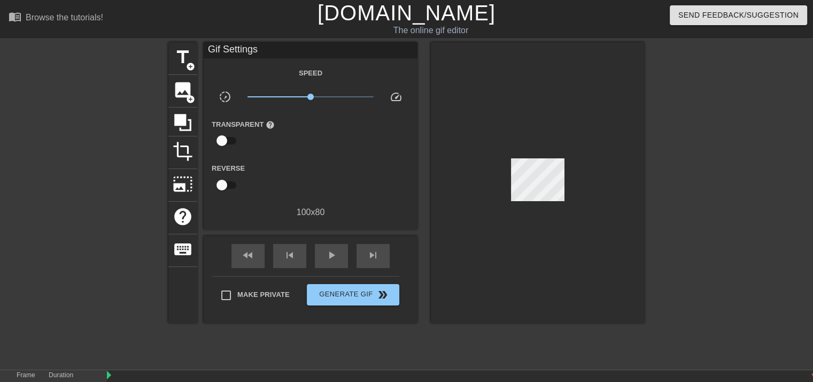
click at [590, 195] on div at bounding box center [538, 182] width 214 height 281
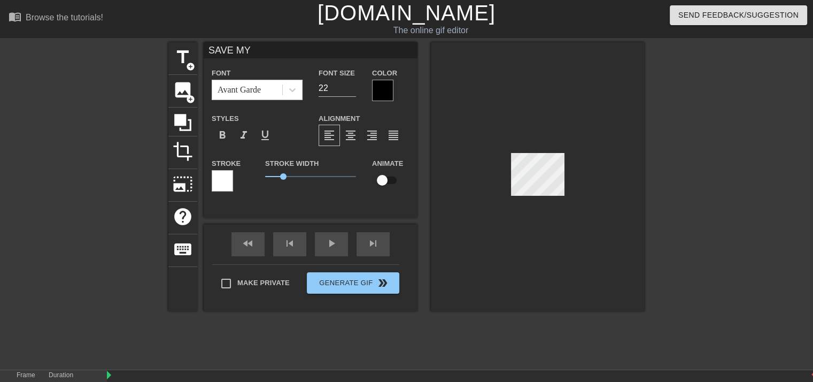
type input "SMS 1-17"
type input "24"
type input "SAVE MY"
click at [354, 91] on input "21" at bounding box center [337, 88] width 37 height 17
type input "20"
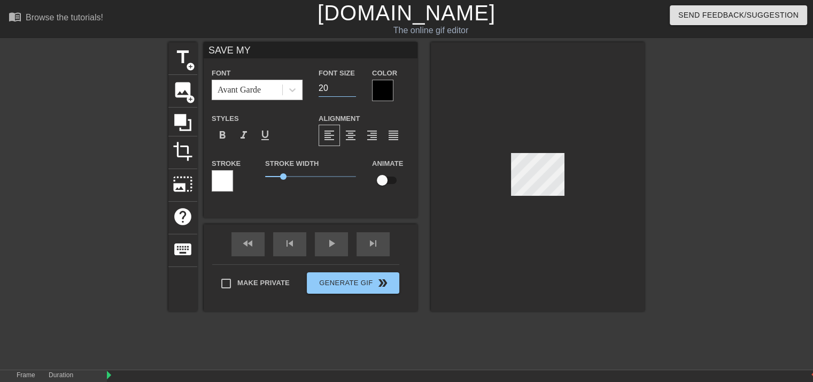
click at [354, 91] on input "20" at bounding box center [337, 88] width 37 height 17
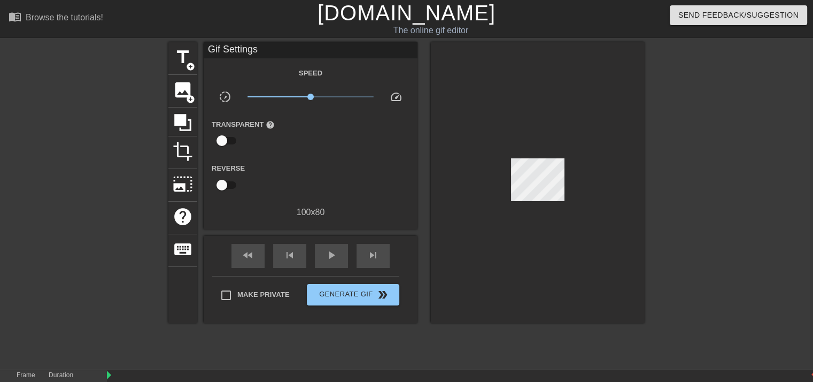
click at [444, 48] on div at bounding box center [538, 182] width 214 height 281
click at [184, 64] on span "title" at bounding box center [183, 57] width 20 height 20
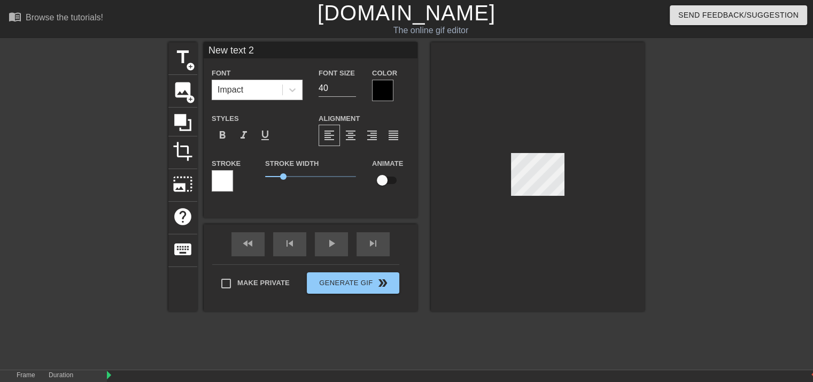
click at [275, 59] on div "New text 2 Font Impact Font Size 40 Color Styles format_bold format_italic form…" at bounding box center [311, 121] width 214 height 159
click at [268, 55] on input "New text 2" at bounding box center [311, 50] width 214 height 16
type input "N"
type input "SOUL"
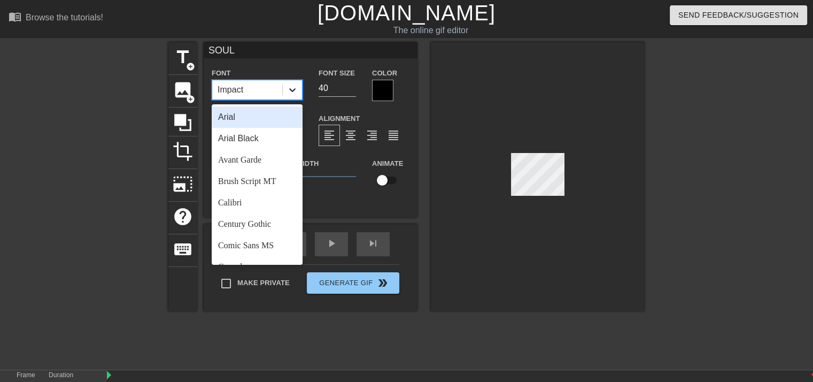
click at [295, 86] on icon at bounding box center [292, 89] width 11 height 11
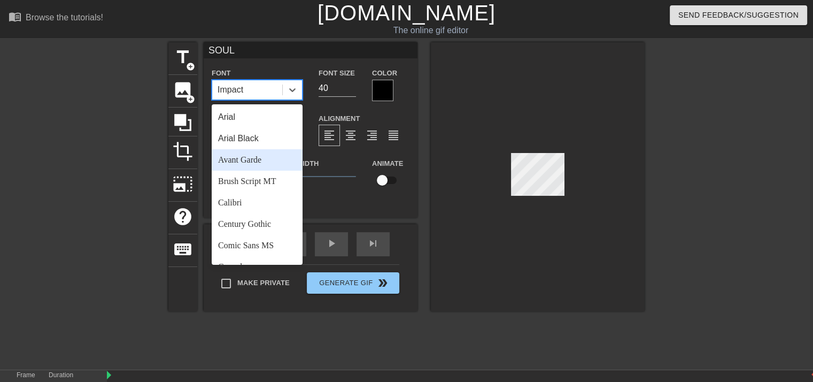
click at [251, 162] on div "Avant Garde" at bounding box center [257, 159] width 91 height 21
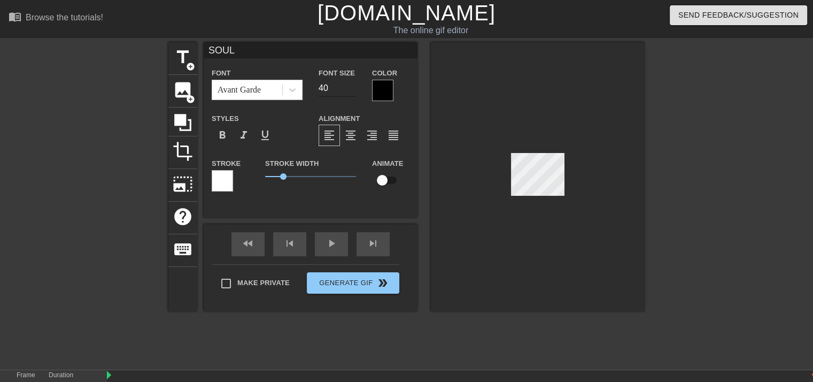
click at [353, 88] on div "Font Size 40" at bounding box center [337, 83] width 53 height 35
click at [353, 89] on input "23" at bounding box center [337, 88] width 37 height 17
click at [353, 89] on input "22" at bounding box center [337, 88] width 37 height 17
click at [353, 89] on input "21" at bounding box center [337, 88] width 37 height 17
type input "20"
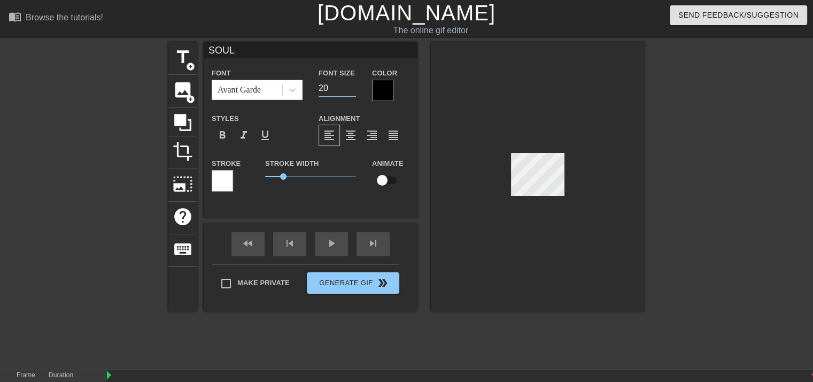
click at [353, 89] on input "20" at bounding box center [337, 88] width 37 height 17
click at [605, 145] on div at bounding box center [538, 176] width 214 height 269
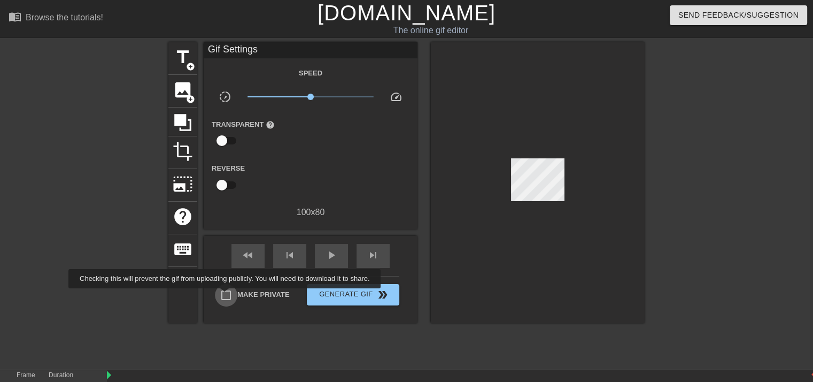
click at [227, 296] on input "Make Private" at bounding box center [226, 295] width 22 height 22
checkbox input "true"
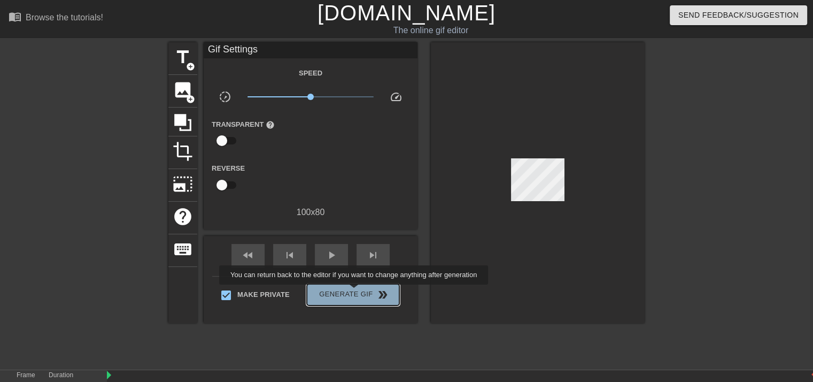
click at [355, 292] on span "Generate Gif double_arrow" at bounding box center [353, 294] width 84 height 13
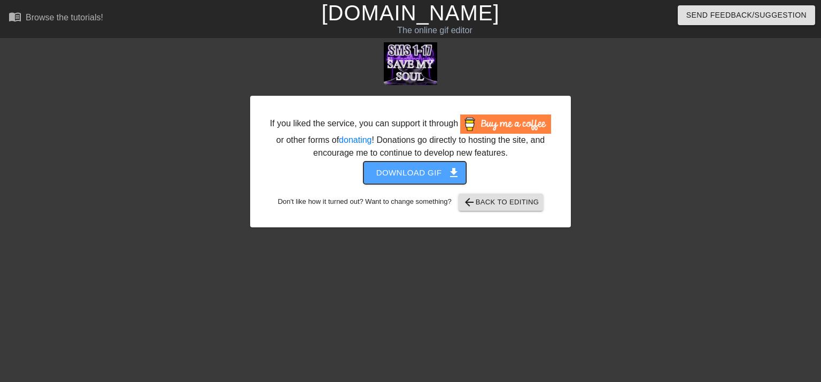
click at [416, 172] on span "Download gif get_app" at bounding box center [415, 173] width 78 height 14
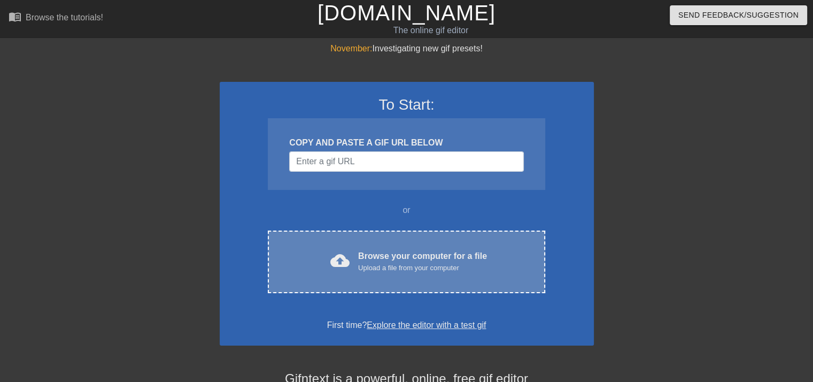
click at [406, 258] on div "Browse your computer for a file Upload a file from your computer" at bounding box center [422, 262] width 129 height 24
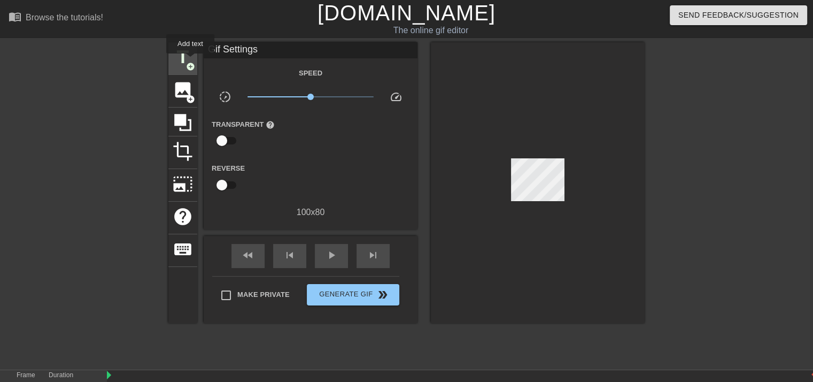
click at [190, 62] on span "add_circle" at bounding box center [190, 66] width 9 height 9
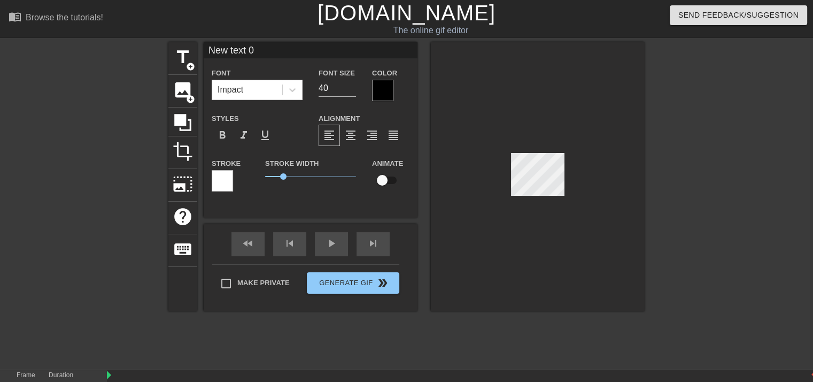
click at [282, 54] on input "New text 0" at bounding box center [311, 50] width 214 height 16
type input "N"
type input "COTW 1-15"
click at [383, 94] on div at bounding box center [382, 90] width 21 height 21
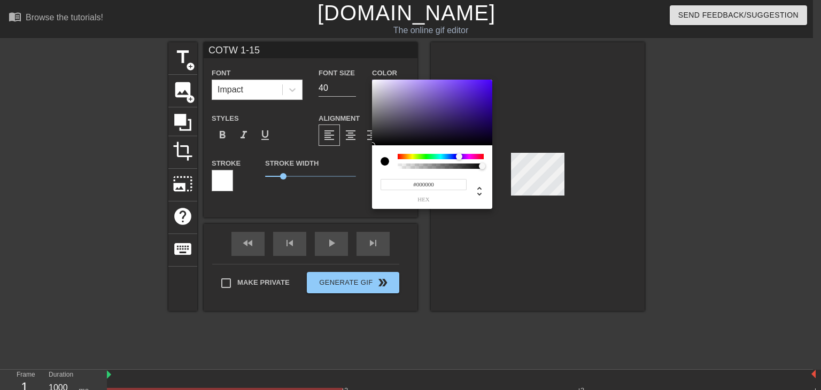
click at [459, 157] on div at bounding box center [441, 156] width 86 height 5
click at [458, 142] on div at bounding box center [432, 113] width 120 height 66
click at [458, 133] on div at bounding box center [432, 113] width 120 height 66
type input "#231341"
click at [457, 129] on div at bounding box center [457, 129] width 6 height 6
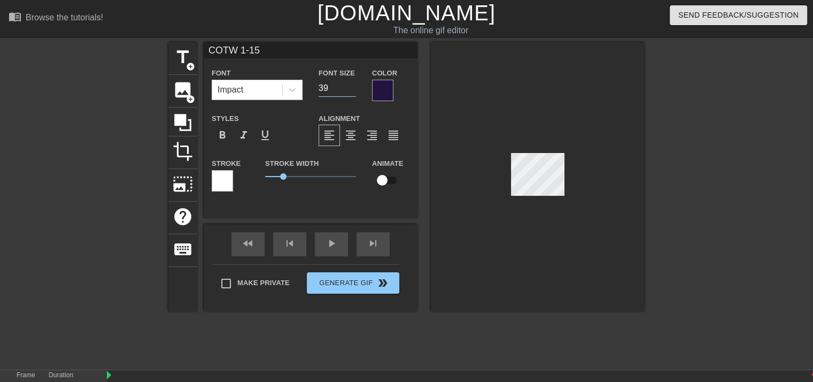
click at [351, 89] on input "39" at bounding box center [337, 88] width 37 height 17
click at [351, 89] on input "38" at bounding box center [337, 88] width 37 height 17
click at [351, 89] on input "37" at bounding box center [337, 88] width 37 height 17
click at [351, 89] on input "36" at bounding box center [337, 88] width 37 height 17
click at [351, 89] on input "35" at bounding box center [337, 88] width 37 height 17
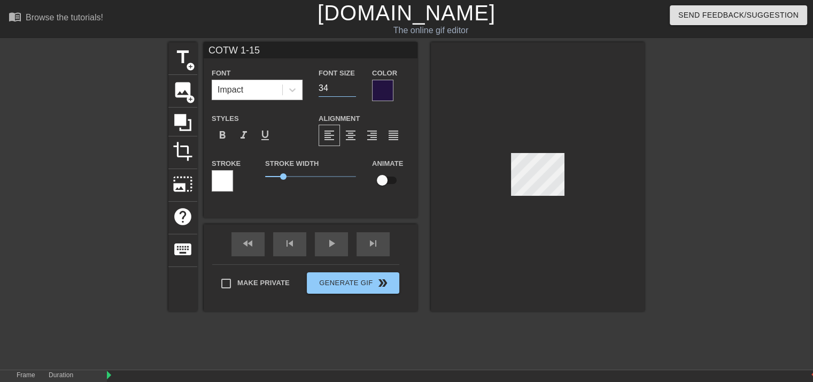
click at [351, 89] on input "34" at bounding box center [337, 88] width 37 height 17
click at [351, 89] on input "33" at bounding box center [337, 88] width 37 height 17
click at [351, 89] on input "32" at bounding box center [337, 88] width 37 height 17
click at [351, 89] on input "31" at bounding box center [337, 88] width 37 height 17
click at [351, 89] on input "30" at bounding box center [337, 88] width 37 height 17
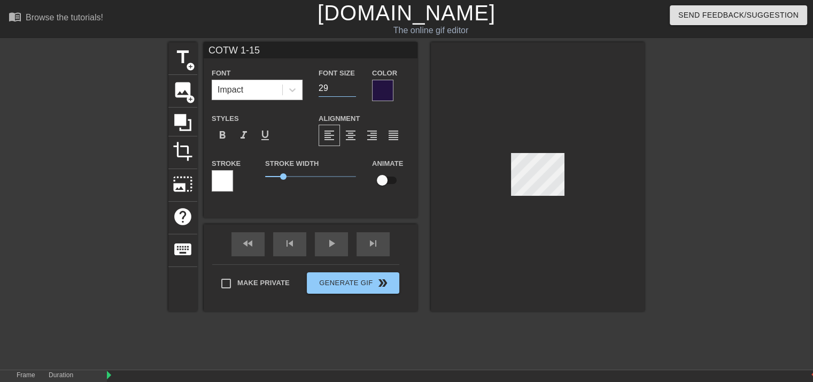
click at [351, 89] on input "29" at bounding box center [337, 88] width 37 height 17
click at [351, 89] on input "28" at bounding box center [337, 88] width 37 height 17
click at [351, 89] on input "27" at bounding box center [337, 88] width 37 height 17
click at [351, 89] on input "26" at bounding box center [337, 88] width 37 height 17
click at [351, 89] on input "25" at bounding box center [337, 88] width 37 height 17
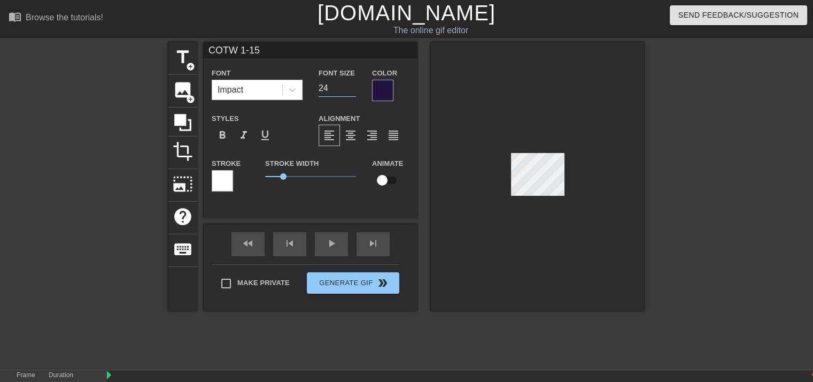
click at [351, 89] on input "24" at bounding box center [337, 88] width 37 height 17
click at [351, 89] on input "23" at bounding box center [337, 88] width 37 height 17
type input "22"
click at [351, 89] on input "22" at bounding box center [337, 88] width 37 height 17
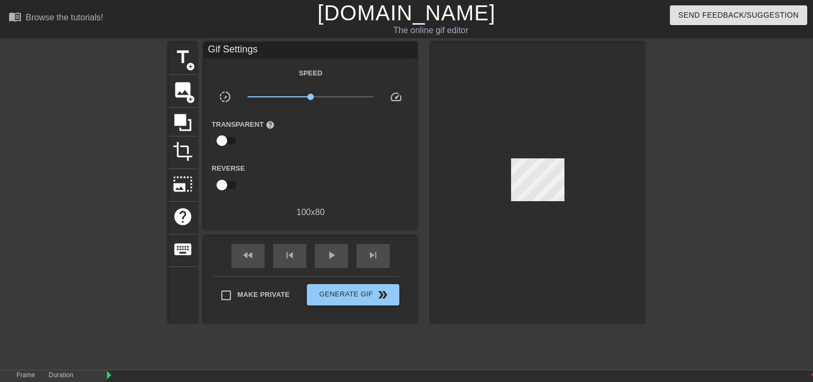
click at [455, 36] on div "The online gif editor" at bounding box center [430, 30] width 309 height 13
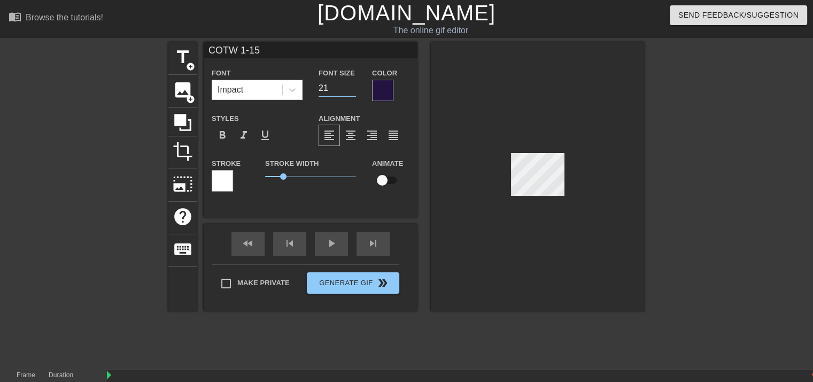
click at [353, 88] on input "21" at bounding box center [337, 88] width 37 height 17
type input "20"
click at [353, 88] on input "20" at bounding box center [337, 88] width 37 height 17
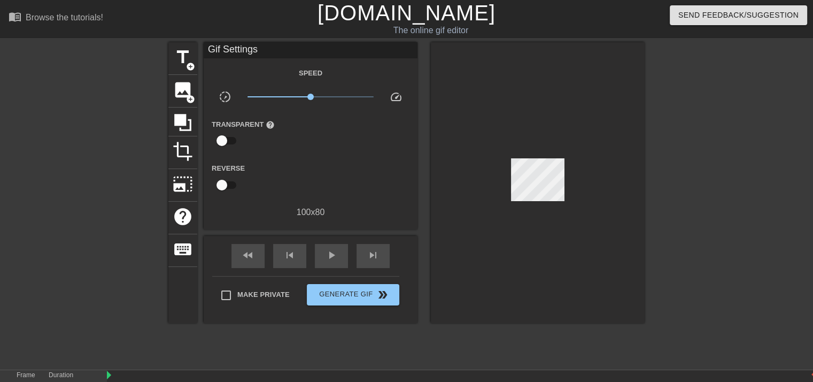
click at [508, 221] on div at bounding box center [538, 182] width 214 height 281
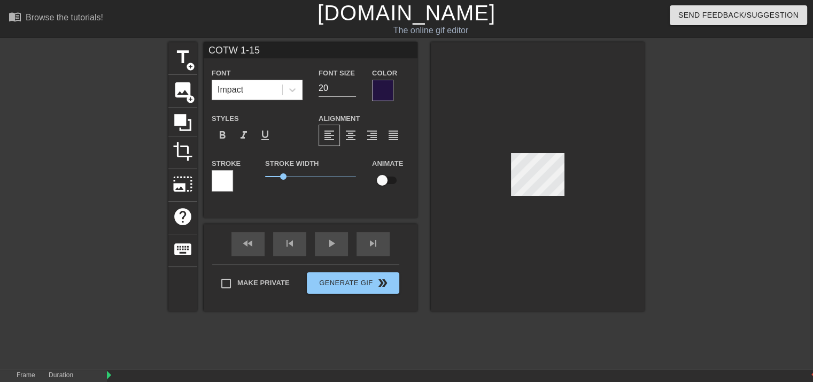
click at [610, 111] on div at bounding box center [538, 176] width 214 height 269
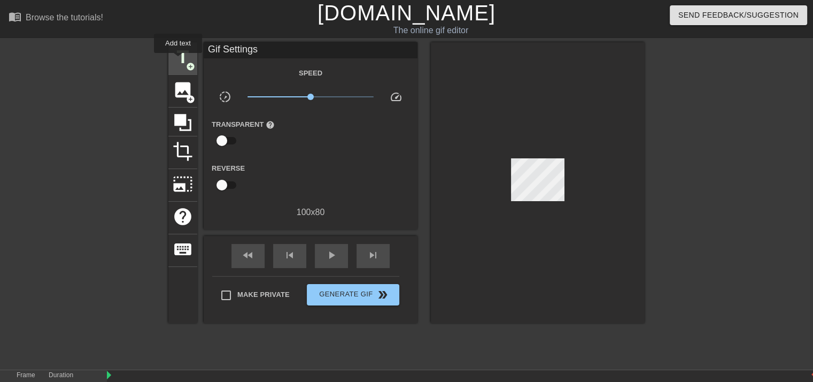
click at [178, 60] on span "title" at bounding box center [183, 57] width 20 height 20
